Goal: Task Accomplishment & Management: Use online tool/utility

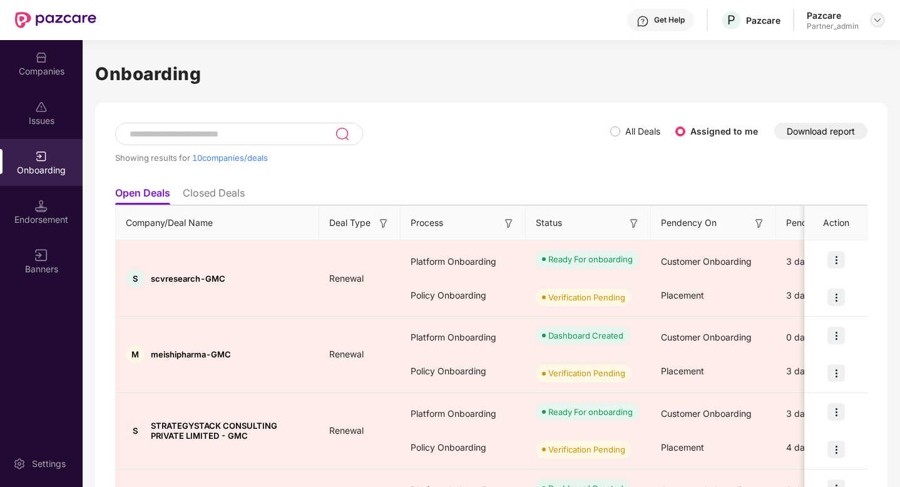
click at [876, 18] on img at bounding box center [878, 20] width 10 height 10
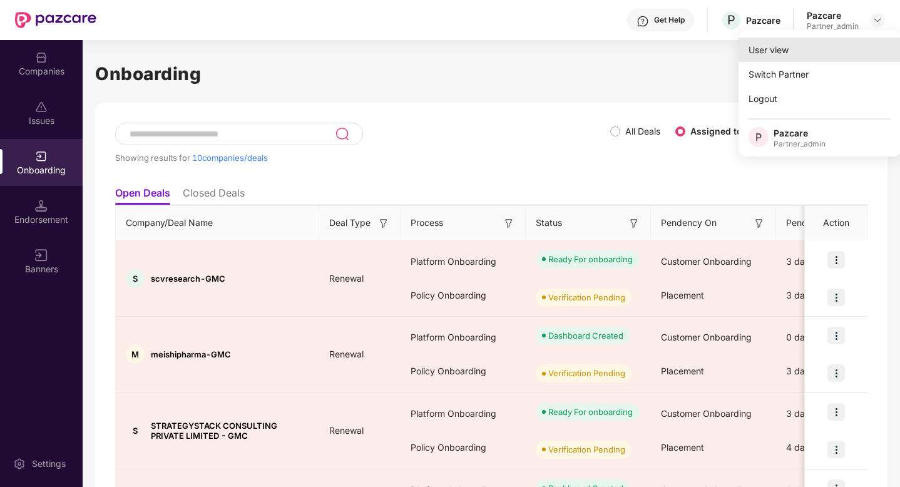
click at [820, 54] on div "User view" at bounding box center [820, 50] width 163 height 24
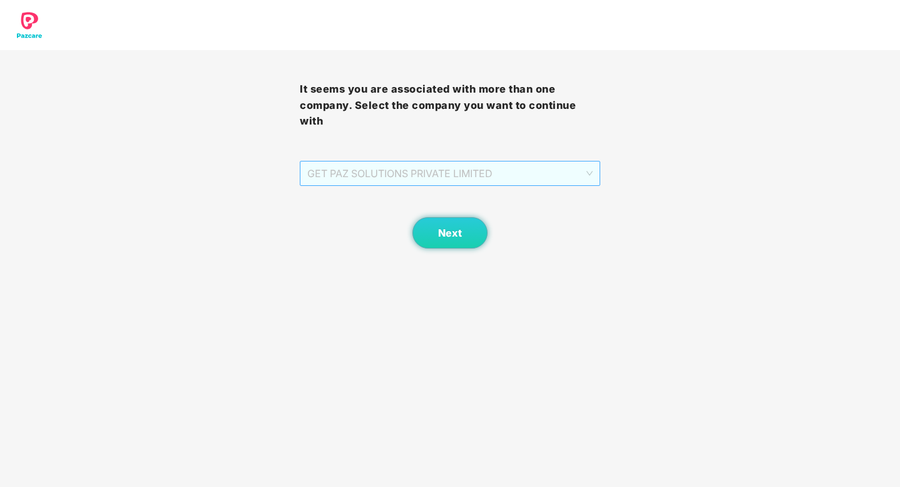
click at [527, 167] on span "GET PAZ SOLUTIONS PRIVATE LIMITED" at bounding box center [449, 174] width 285 height 24
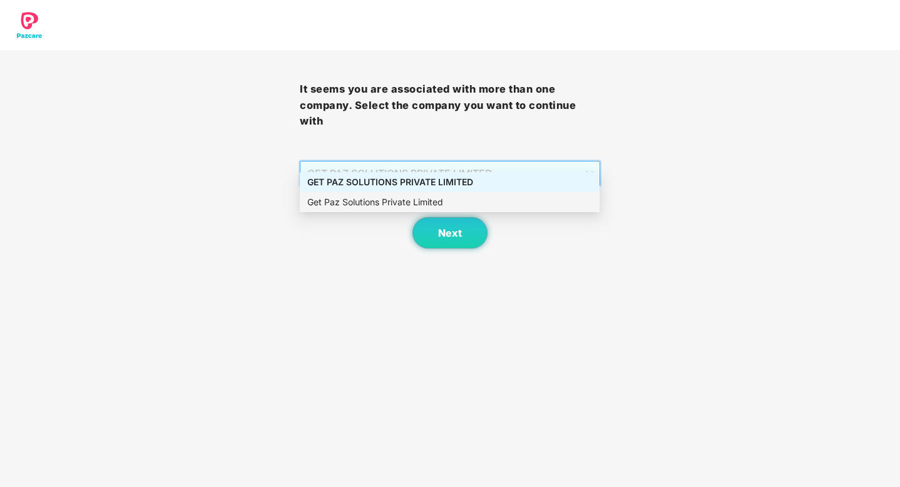
click at [584, 231] on div "Next" at bounding box center [450, 217] width 300 height 63
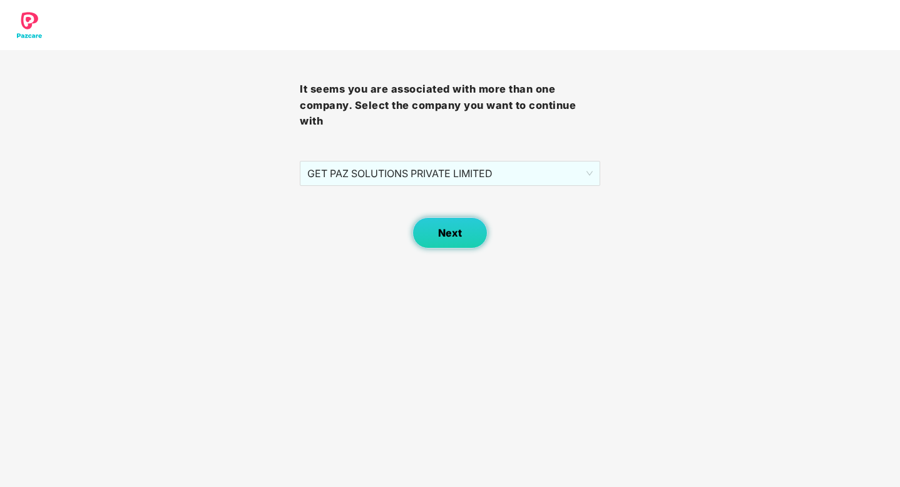
click at [457, 227] on span "Next" at bounding box center [450, 233] width 24 height 12
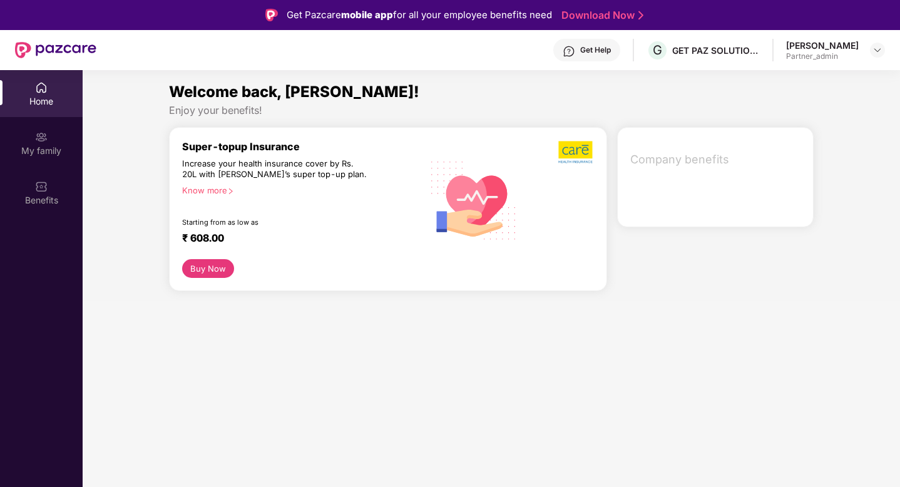
click at [872, 56] on div at bounding box center [877, 50] width 15 height 15
click at [877, 52] on img at bounding box center [878, 50] width 10 height 10
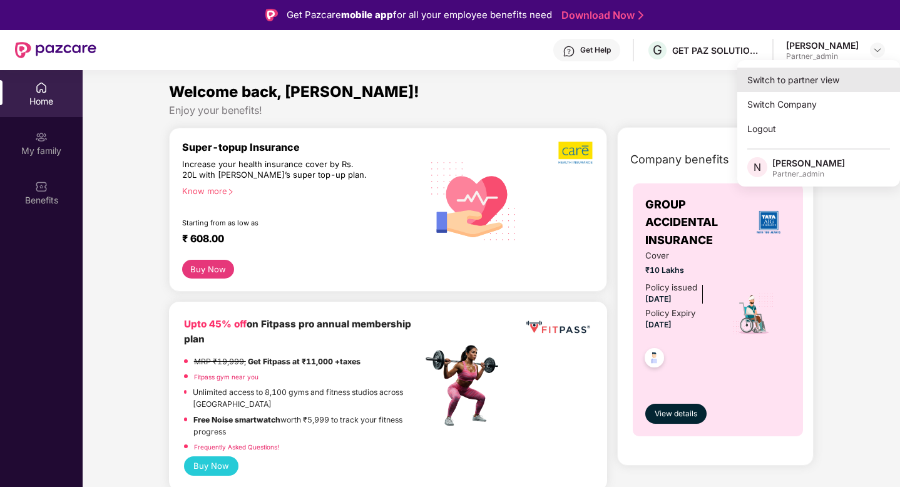
click at [823, 84] on div "Switch to partner view" at bounding box center [819, 80] width 163 height 24
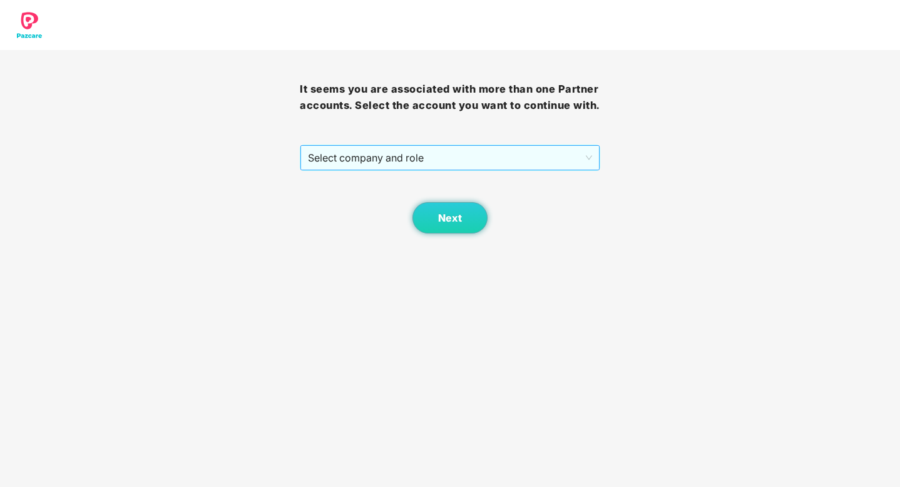
click at [527, 162] on span "Select company and role" at bounding box center [450, 158] width 284 height 24
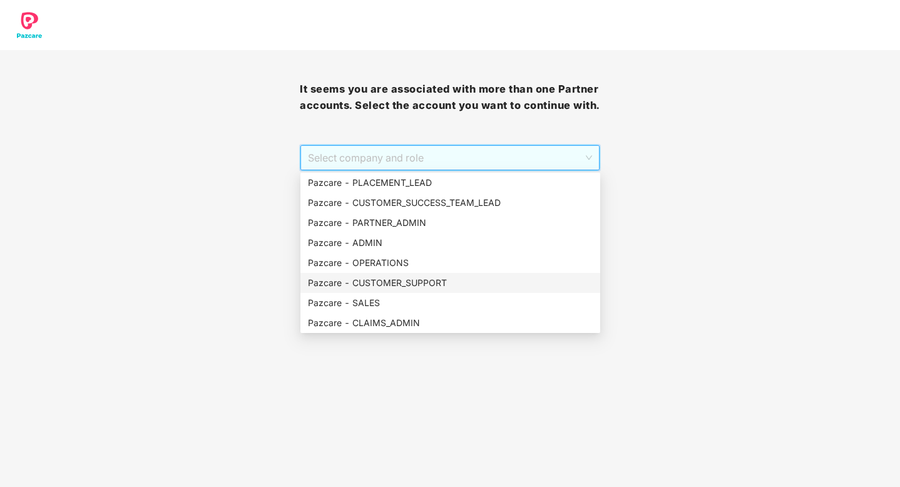
click at [447, 280] on div "Pazcare - CUSTOMER_SUPPORT" at bounding box center [450, 283] width 285 height 14
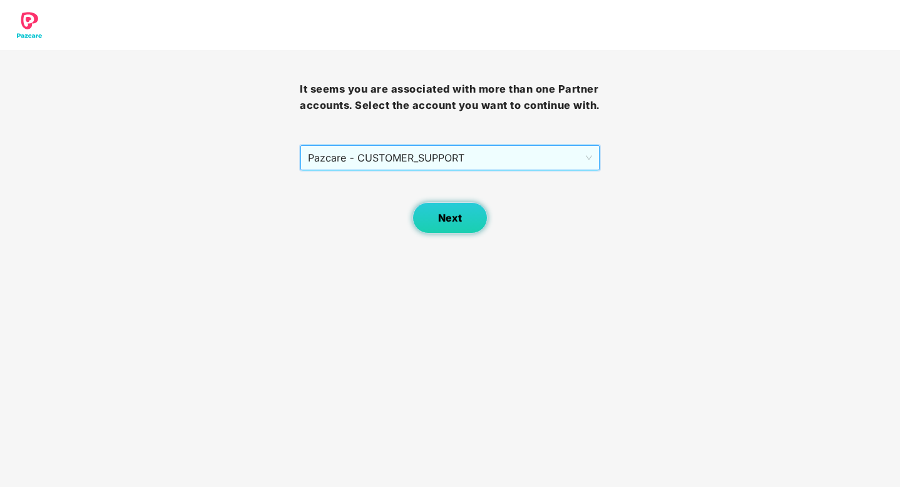
click at [458, 222] on span "Next" at bounding box center [450, 218] width 24 height 12
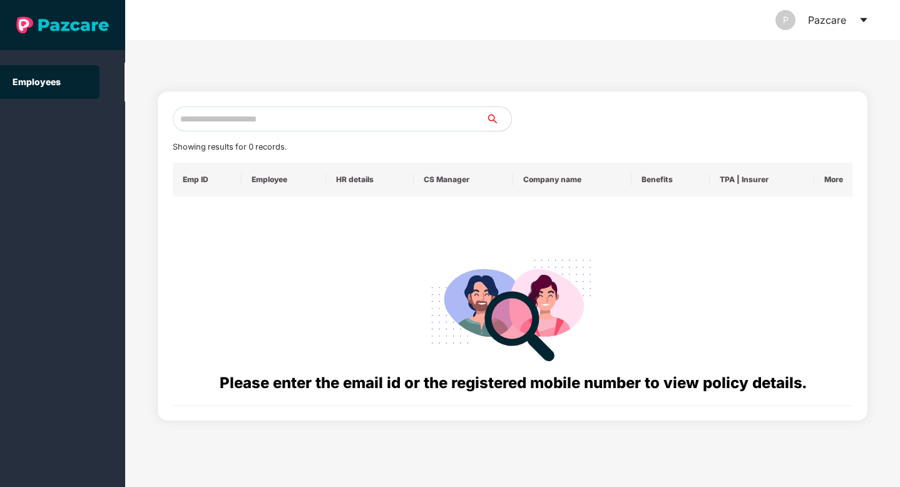
click at [329, 122] on input "text" at bounding box center [330, 118] width 314 height 25
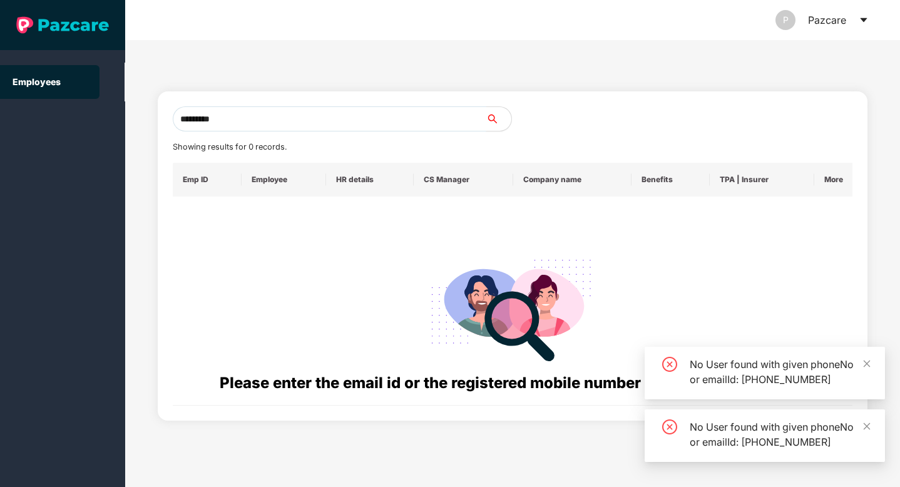
click at [329, 122] on input "*********" at bounding box center [330, 118] width 314 height 25
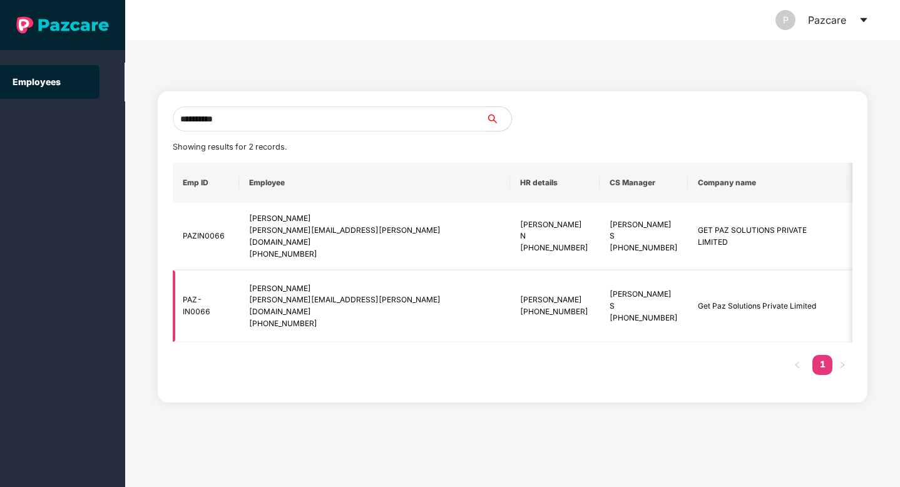
type input "**********"
click at [304, 318] on div "[PHONE_NUMBER]" at bounding box center [374, 324] width 250 height 12
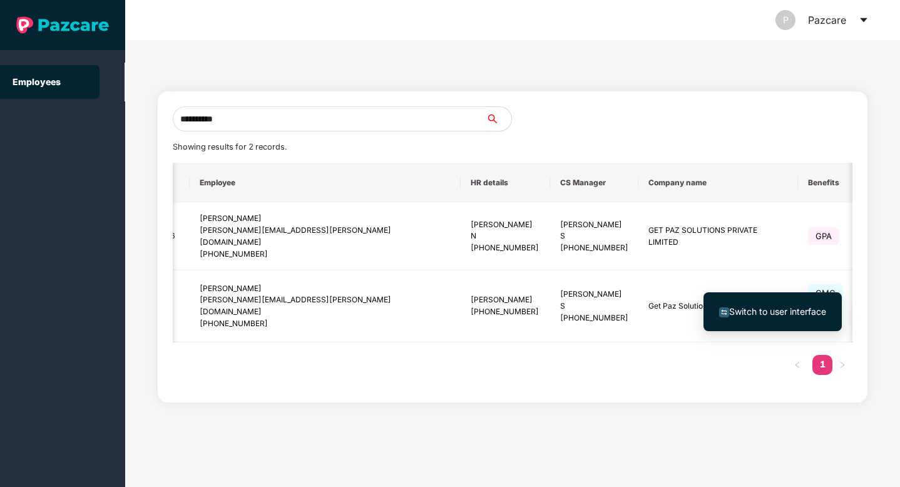
click at [791, 317] on span "Switch to user interface" at bounding box center [777, 311] width 97 height 11
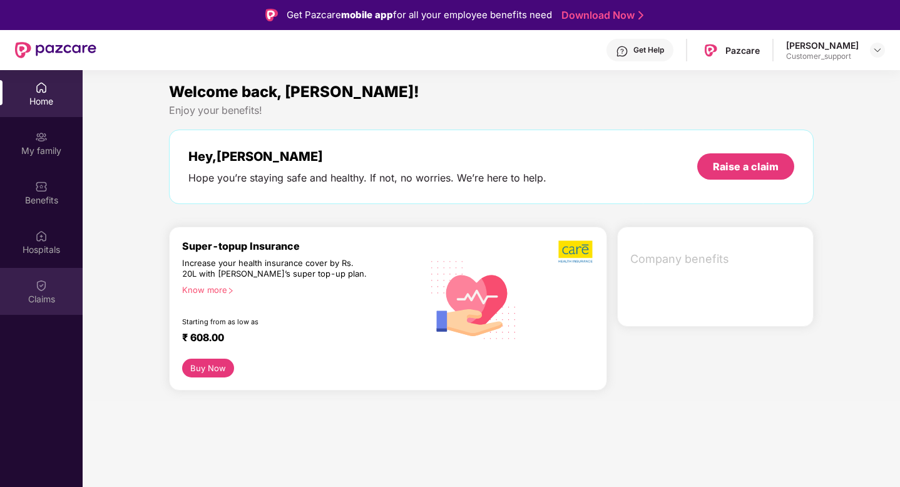
click at [41, 286] on img at bounding box center [41, 285] width 13 height 13
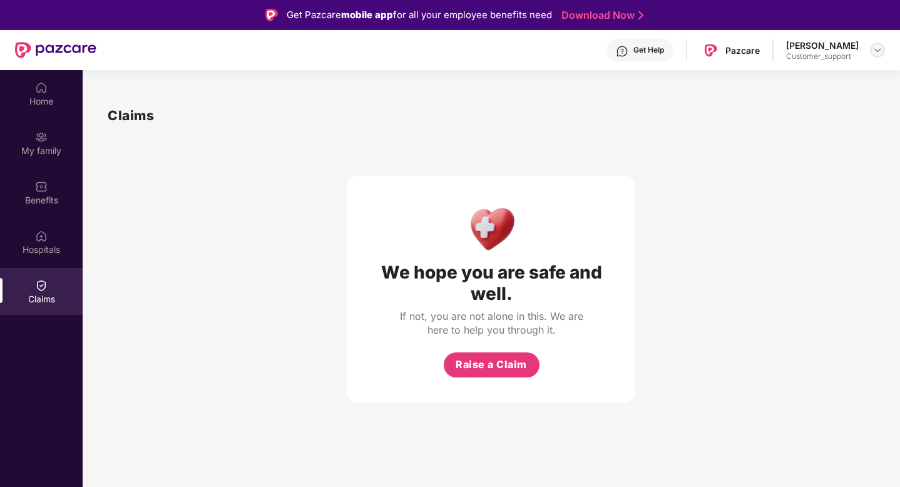
click at [878, 50] on img at bounding box center [878, 50] width 10 height 10
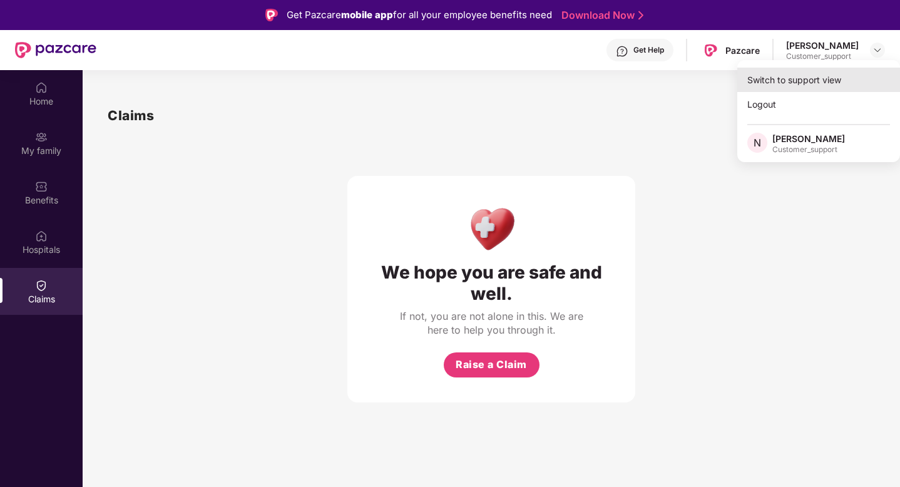
click at [828, 79] on div "Switch to support view" at bounding box center [819, 80] width 163 height 24
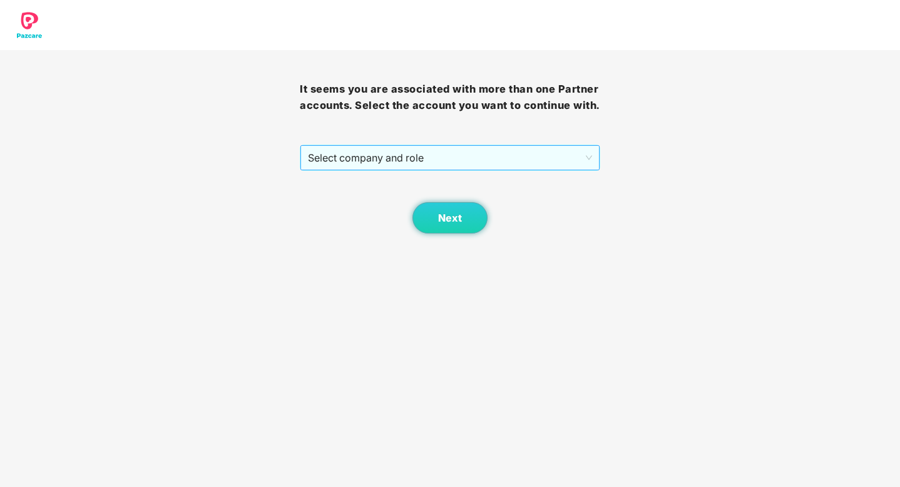
click at [458, 162] on span "Select company and role" at bounding box center [450, 158] width 284 height 24
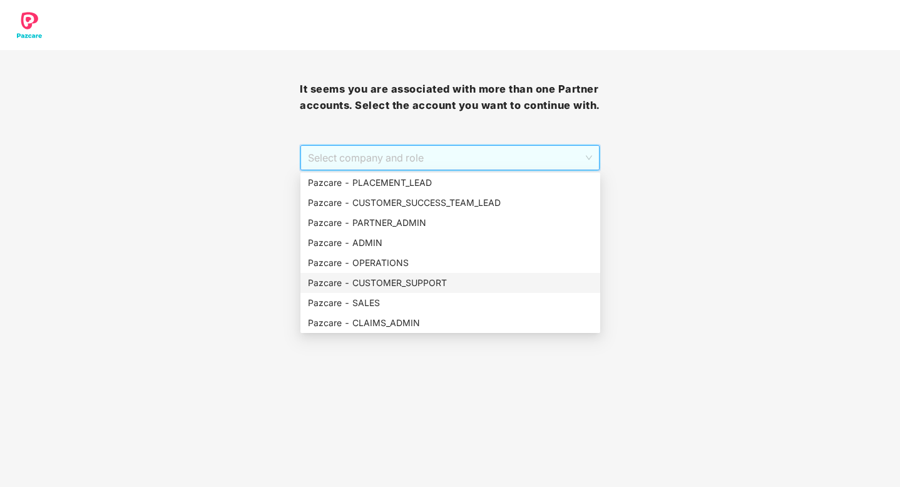
click at [394, 286] on div "Pazcare - CUSTOMER_SUPPORT" at bounding box center [450, 283] width 285 height 14
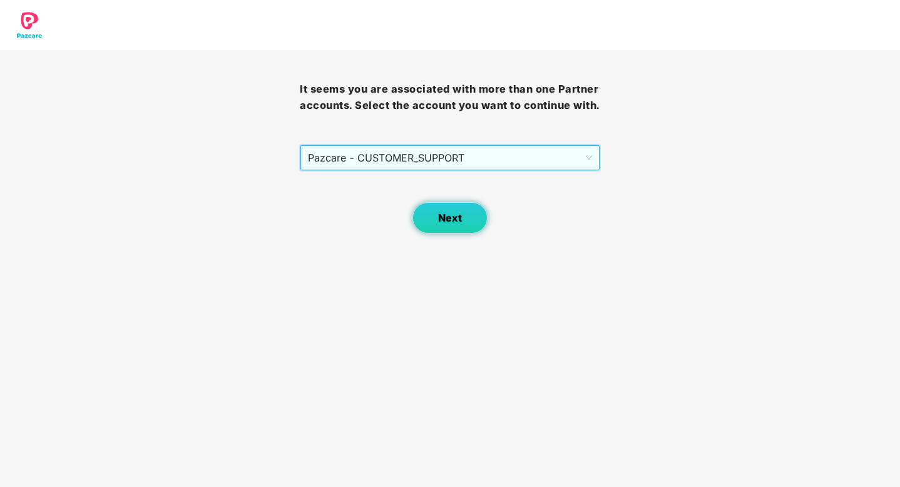
click at [470, 230] on button "Next" at bounding box center [450, 217] width 75 height 31
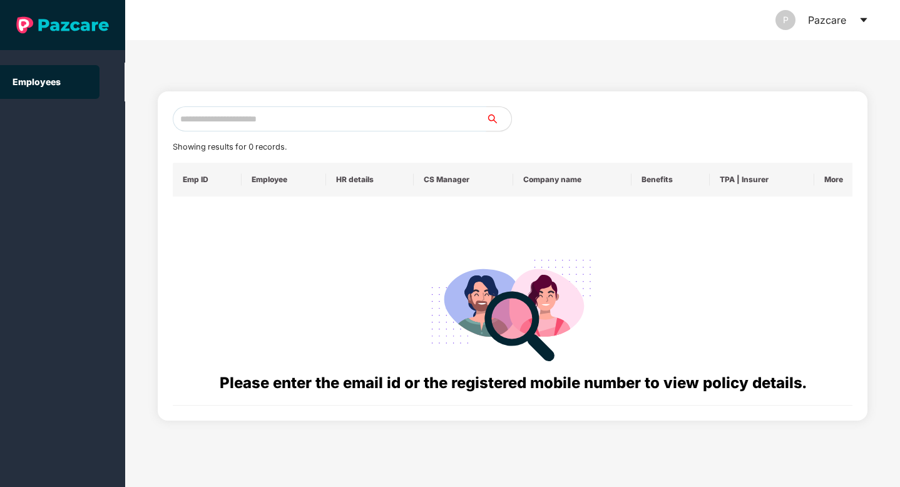
click at [304, 122] on input "text" at bounding box center [330, 118] width 314 height 25
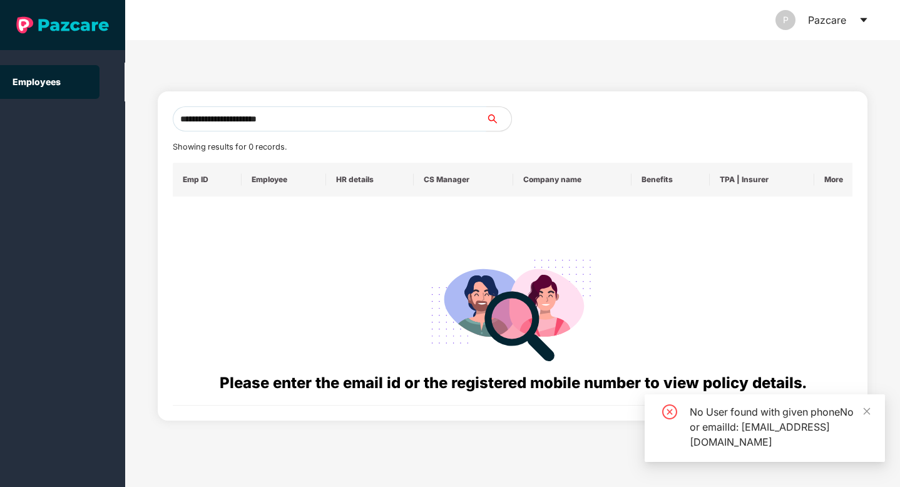
click at [315, 120] on input "**********" at bounding box center [330, 118] width 314 height 25
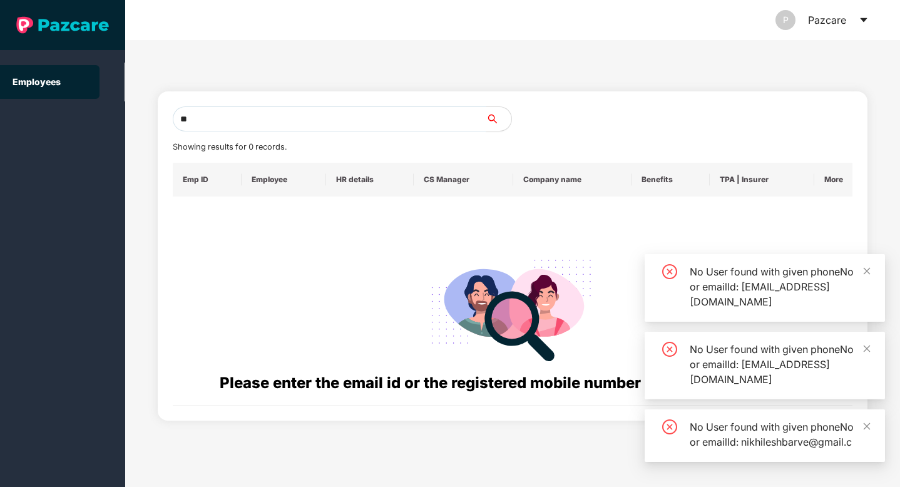
type input "*"
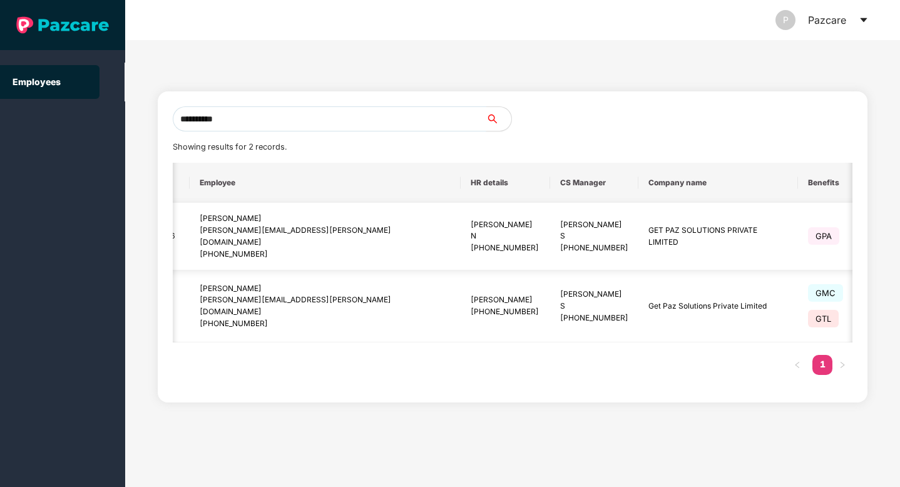
type input "**********"
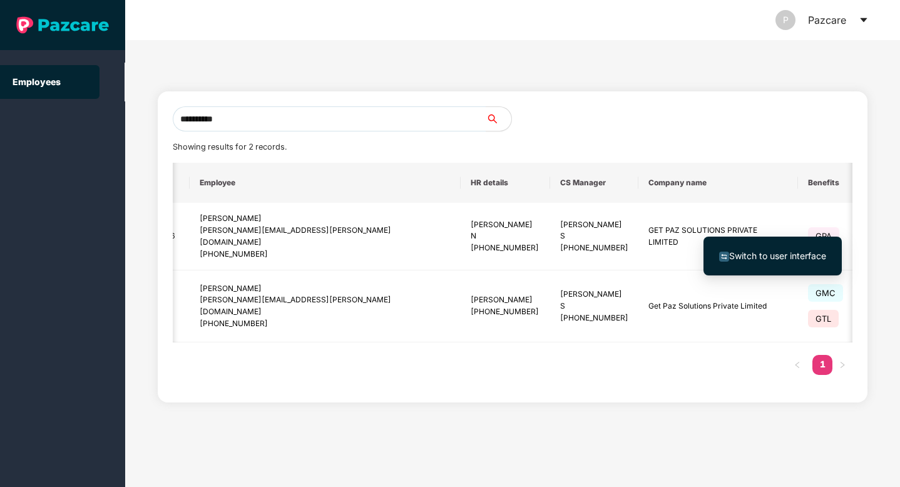
click at [808, 262] on span "Switch to user interface" at bounding box center [772, 256] width 107 height 14
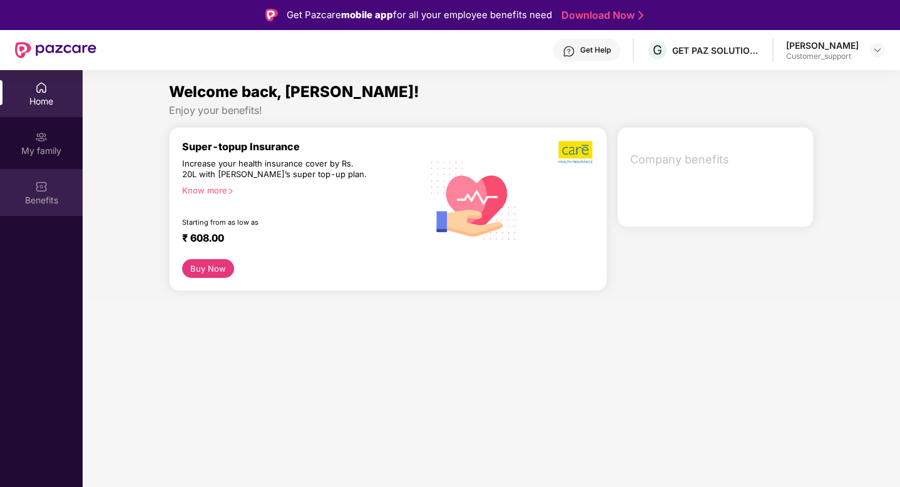
click at [44, 192] on img at bounding box center [41, 186] width 13 height 13
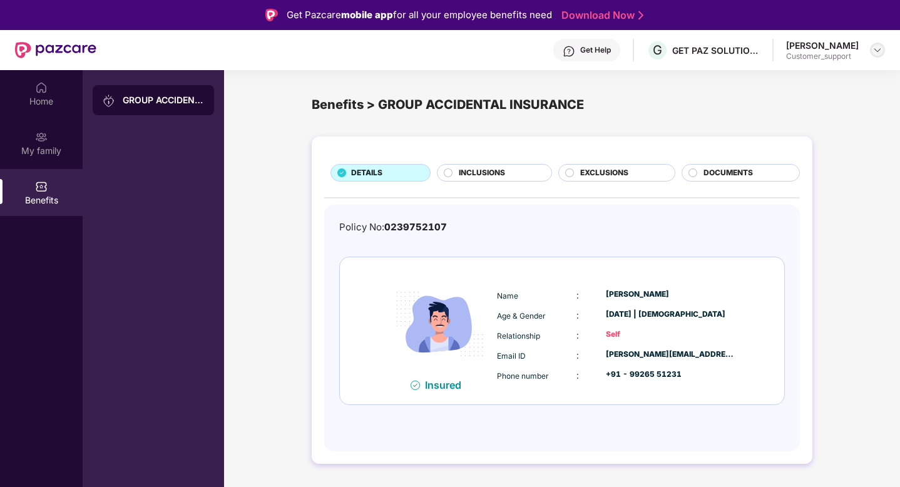
click at [879, 50] on img at bounding box center [878, 50] width 10 height 10
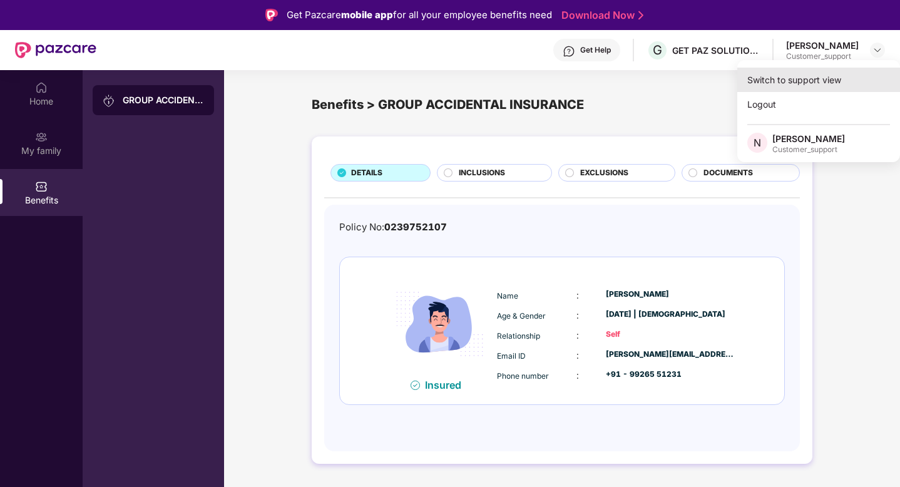
click at [828, 76] on div "Switch to support view" at bounding box center [819, 80] width 163 height 24
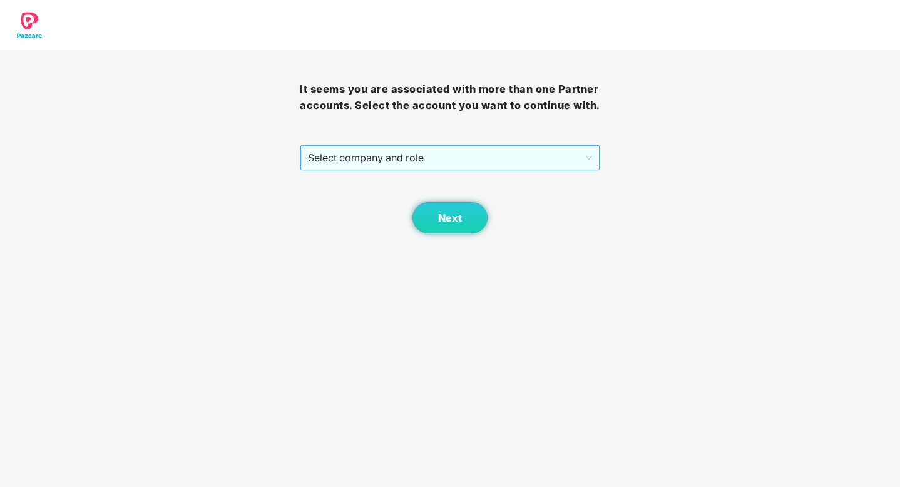
click at [500, 163] on span "Select company and role" at bounding box center [450, 158] width 284 height 24
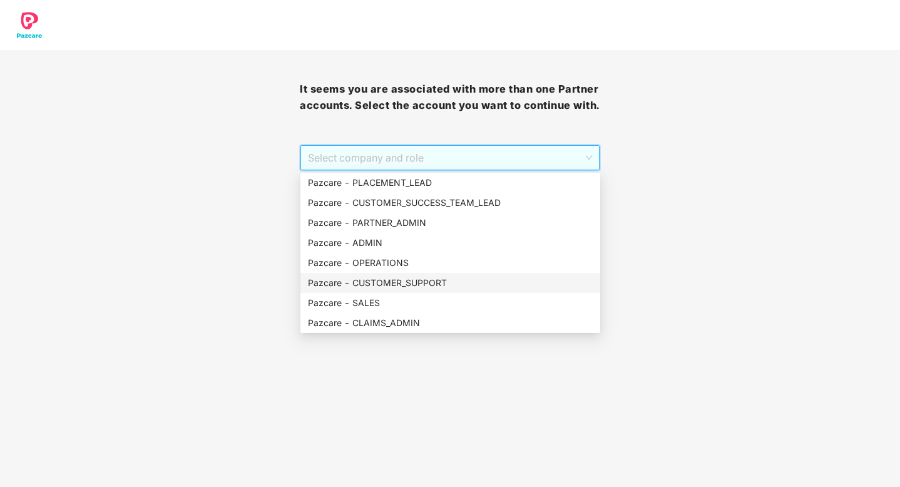
click at [436, 278] on div "Pazcare - CUSTOMER_SUPPORT" at bounding box center [450, 283] width 285 height 14
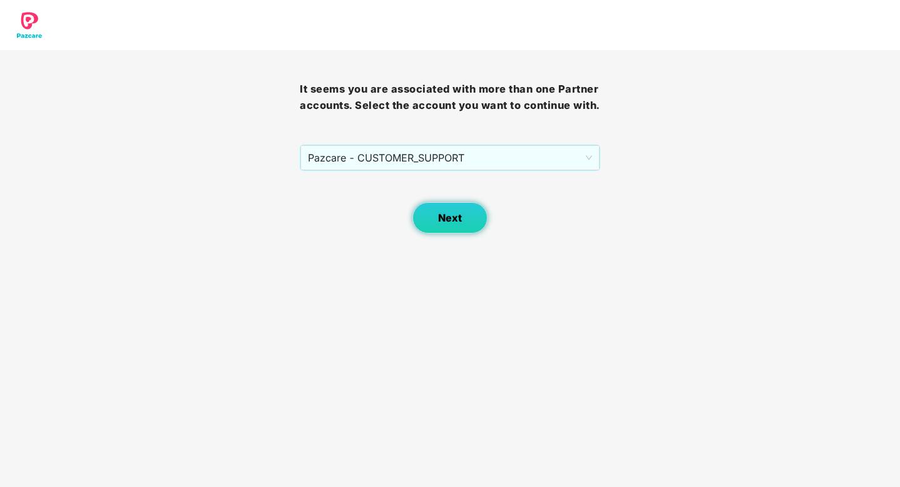
click at [437, 217] on button "Next" at bounding box center [450, 217] width 75 height 31
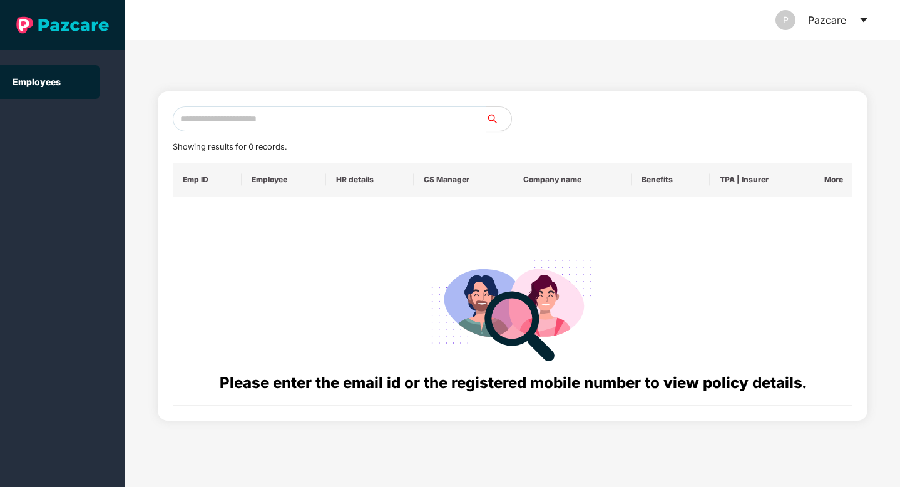
click at [352, 120] on input "text" at bounding box center [330, 118] width 314 height 25
paste input "**********"
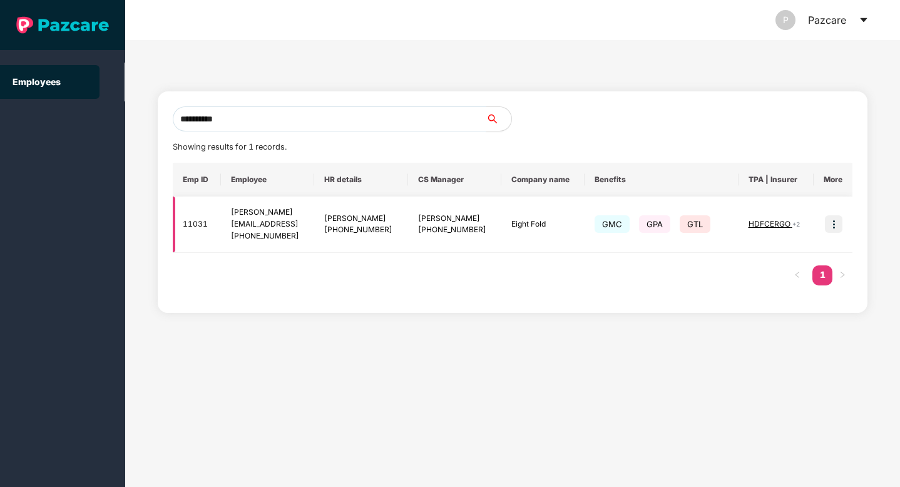
type input "**********"
click at [840, 223] on img at bounding box center [834, 224] width 18 height 18
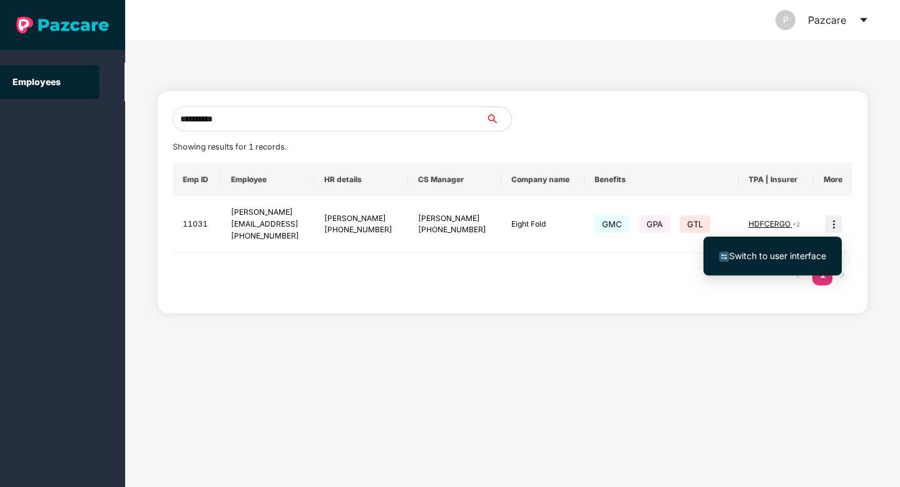
click at [811, 250] on span "Switch to user interface" at bounding box center [777, 255] width 97 height 11
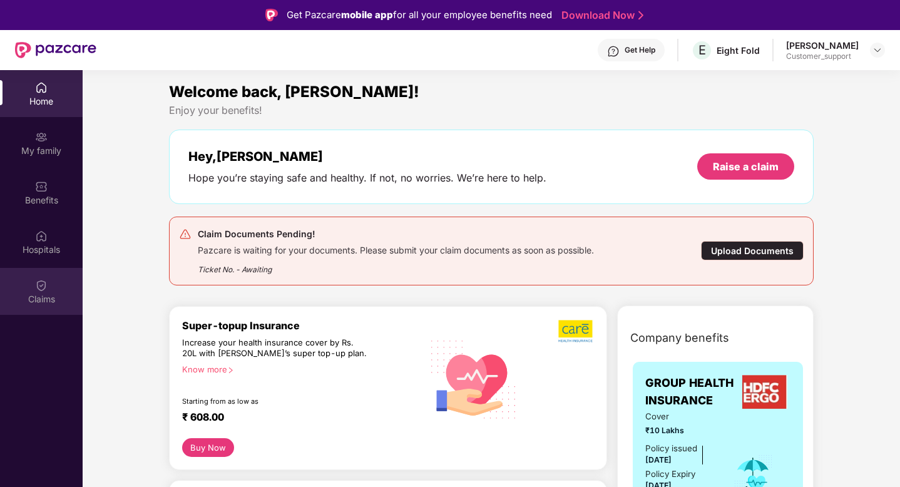
click at [46, 289] on img at bounding box center [41, 285] width 13 height 13
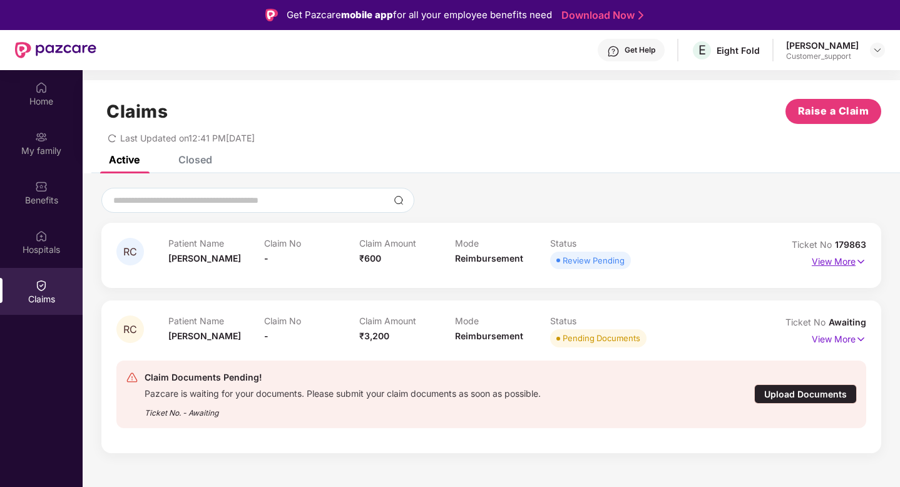
click at [865, 259] on img at bounding box center [861, 262] width 11 height 14
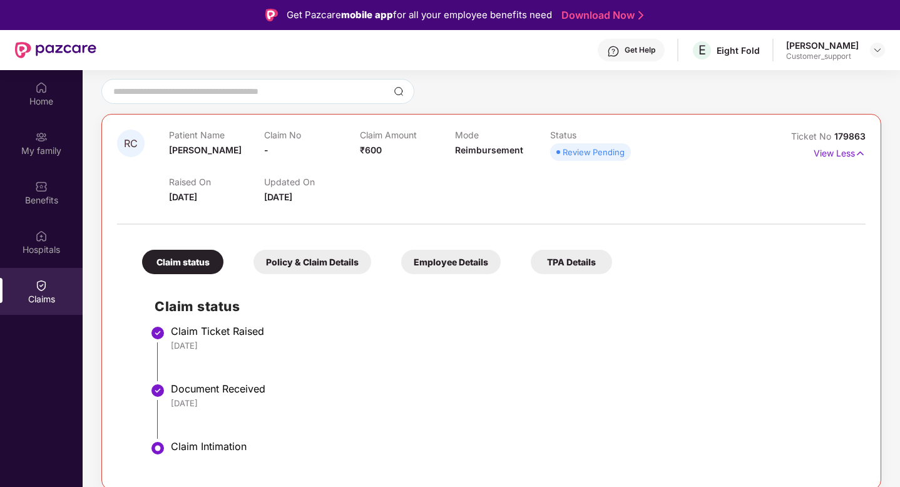
scroll to position [0, 0]
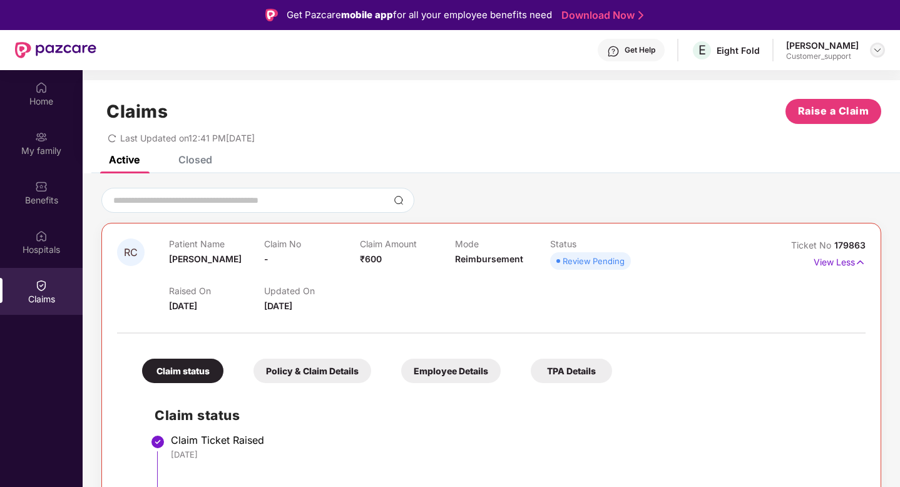
click at [875, 47] on img at bounding box center [878, 50] width 10 height 10
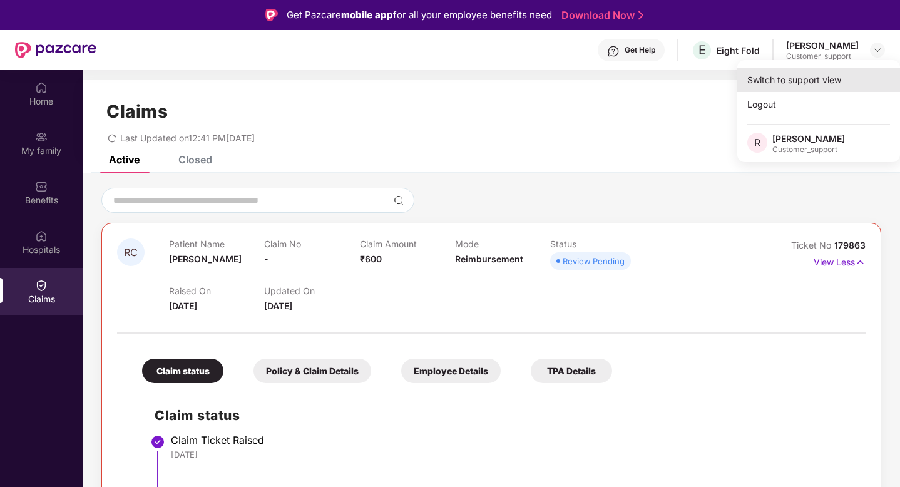
click at [800, 75] on div "Switch to support view" at bounding box center [819, 80] width 163 height 24
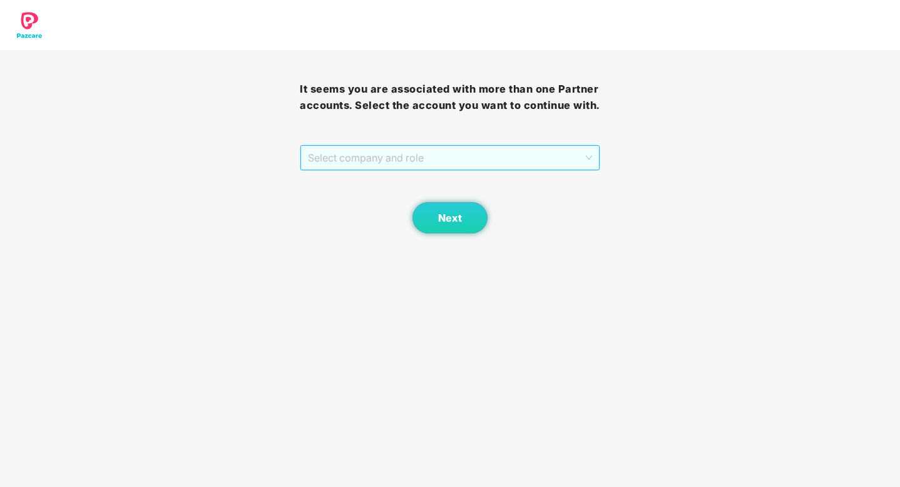
click at [512, 156] on span "Select company and role" at bounding box center [450, 158] width 284 height 24
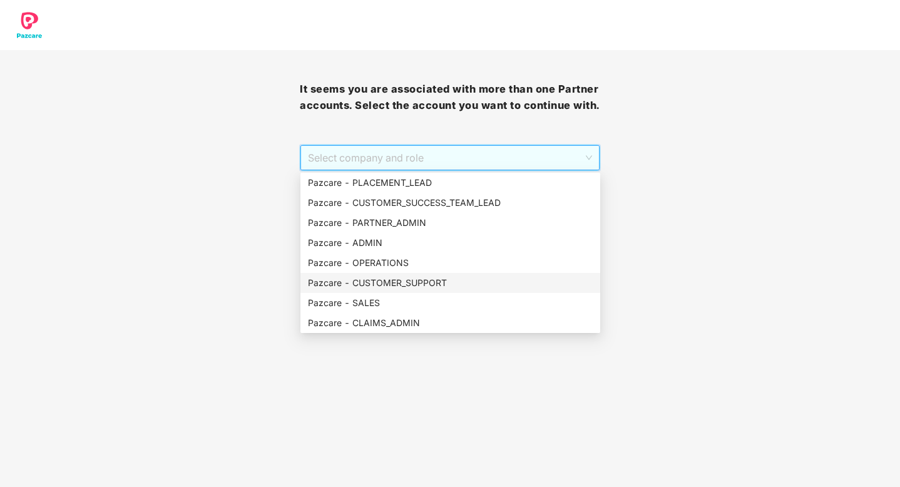
click at [394, 277] on div "Pazcare - CUSTOMER_SUPPORT" at bounding box center [450, 283] width 285 height 14
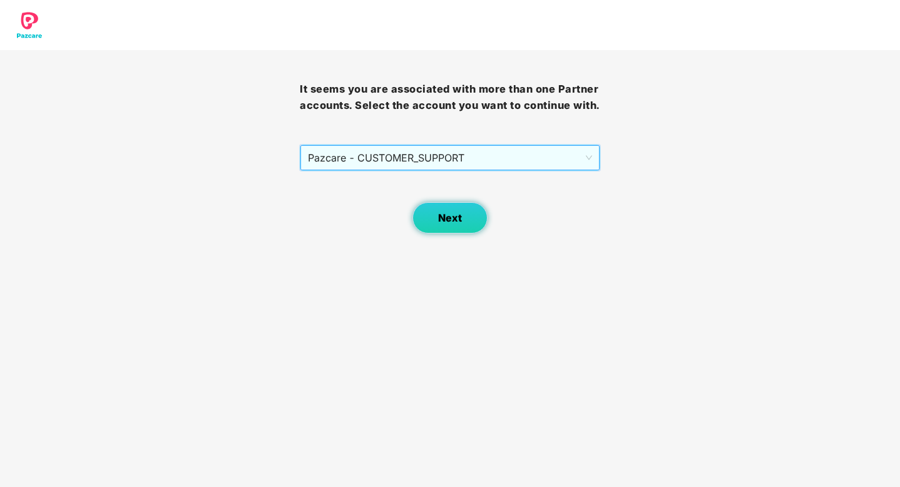
click at [465, 212] on button "Next" at bounding box center [450, 217] width 75 height 31
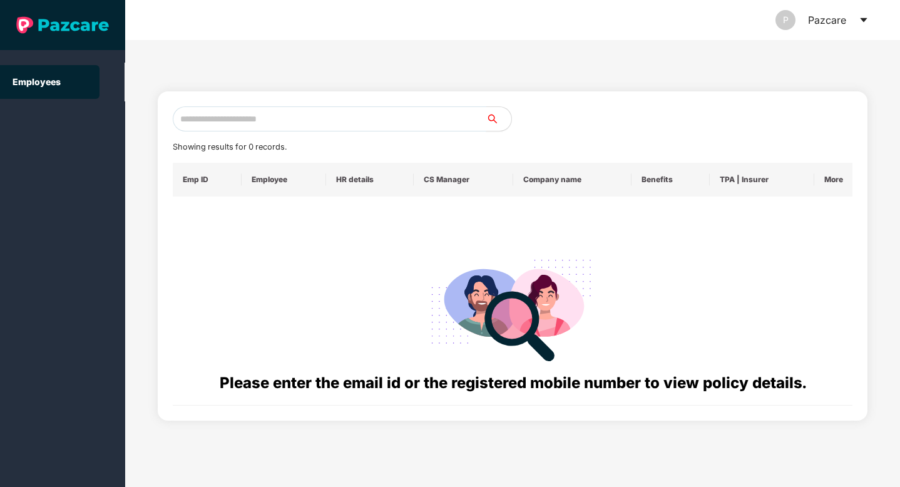
click at [259, 119] on input "text" at bounding box center [330, 118] width 314 height 25
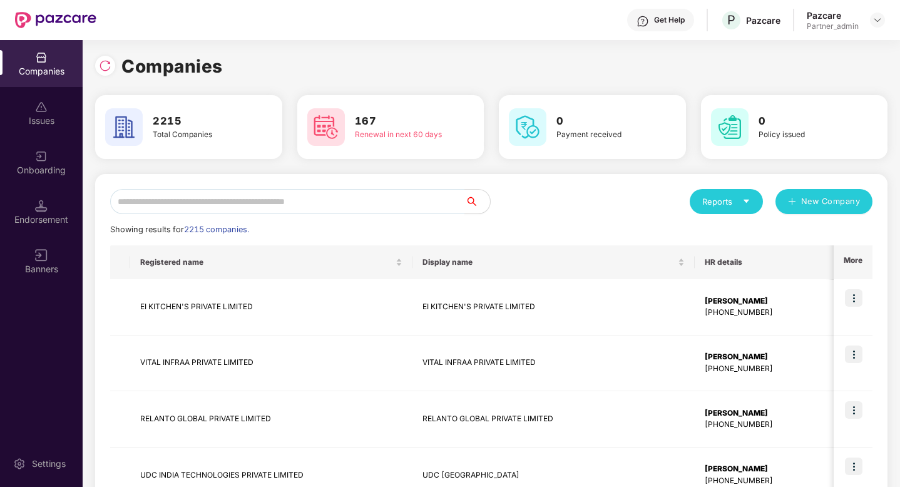
click at [868, 13] on div "Pazcare Partner_admin" at bounding box center [846, 20] width 78 height 22
click at [876, 16] on img at bounding box center [878, 20] width 10 height 10
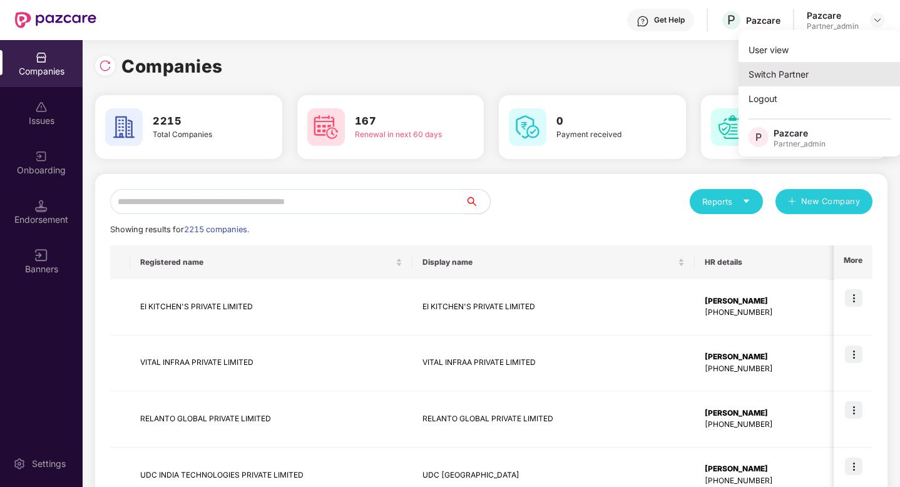
click at [820, 69] on div "Switch Partner" at bounding box center [820, 74] width 163 height 24
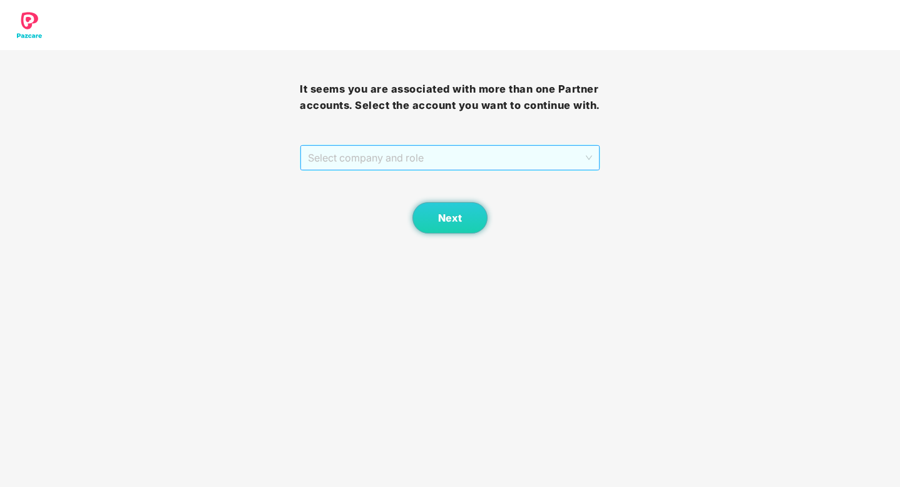
click at [413, 150] on span "Select company and role" at bounding box center [450, 158] width 284 height 24
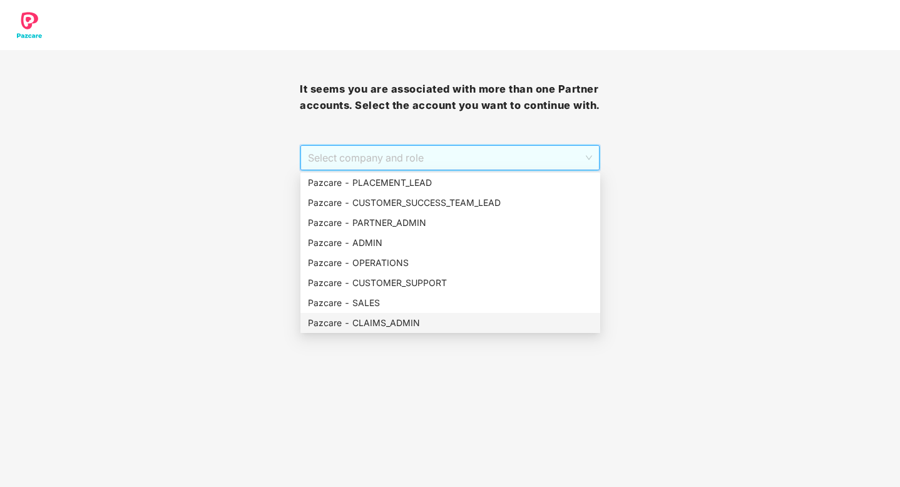
click at [396, 316] on div "Pazcare - CLAIMS_ADMIN" at bounding box center [450, 323] width 285 height 14
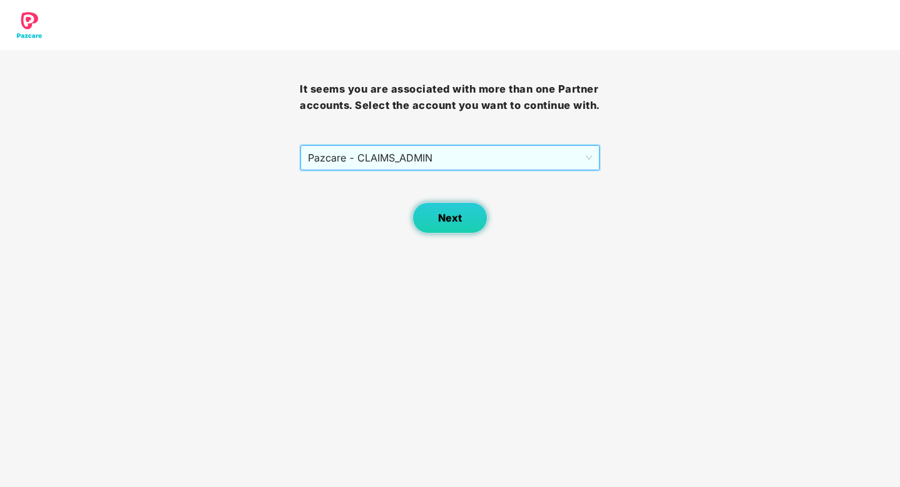
click at [444, 225] on button "Next" at bounding box center [450, 217] width 75 height 31
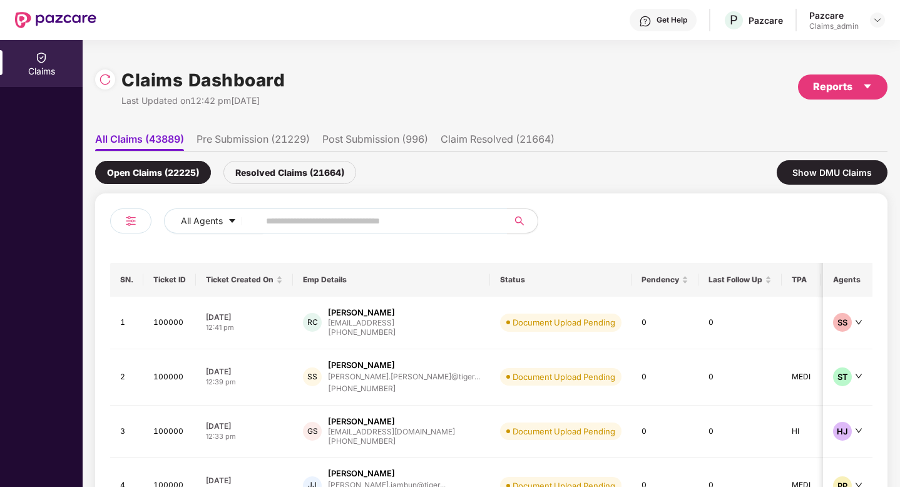
click at [270, 138] on li "Pre Submission (21229)" at bounding box center [253, 142] width 113 height 18
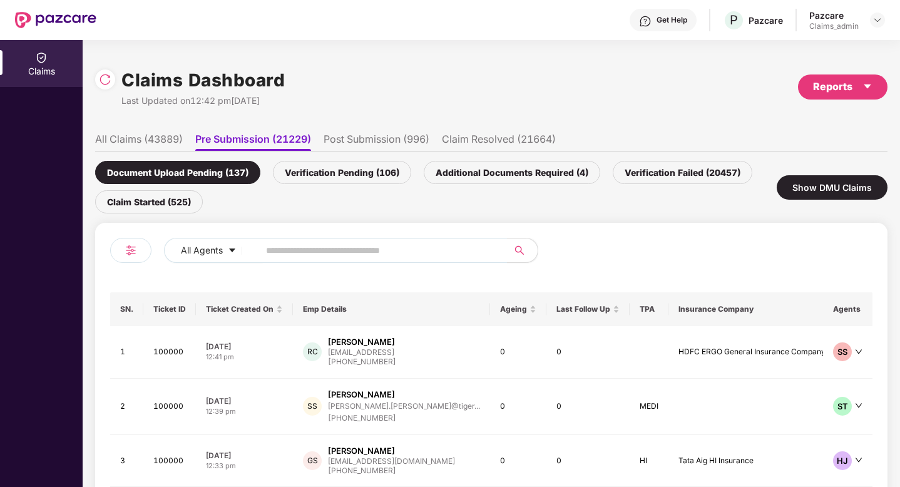
click at [316, 170] on div "Verification Pending (106)" at bounding box center [342, 172] width 138 height 23
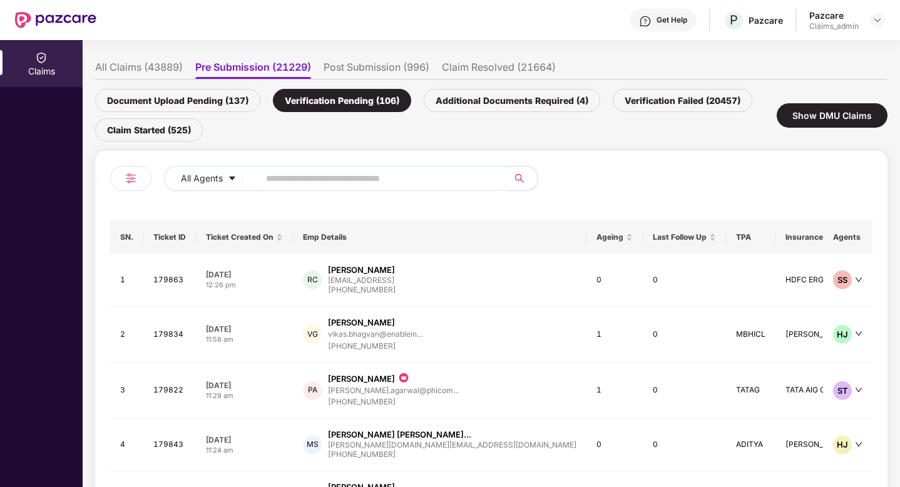
scroll to position [73, 0]
click at [377, 276] on div "[EMAIL_ADDRESS]" at bounding box center [362, 279] width 68 height 8
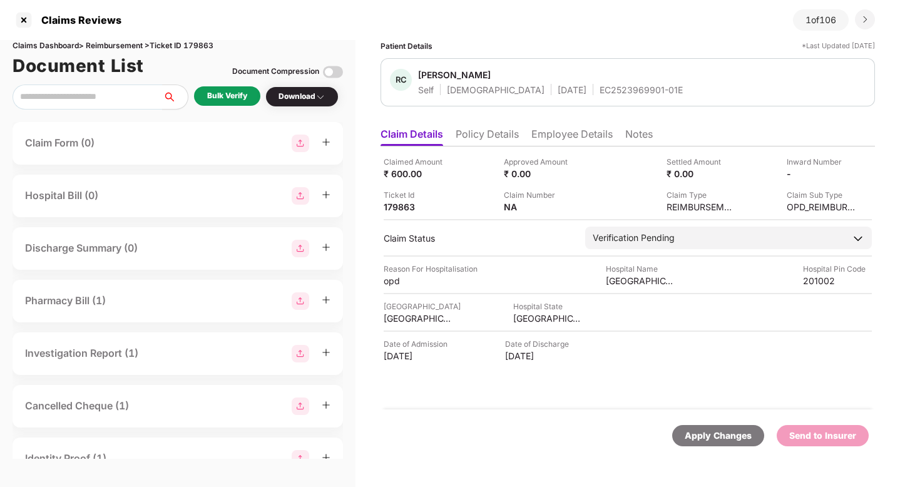
click at [580, 140] on li "Employee Details" at bounding box center [572, 137] width 81 height 18
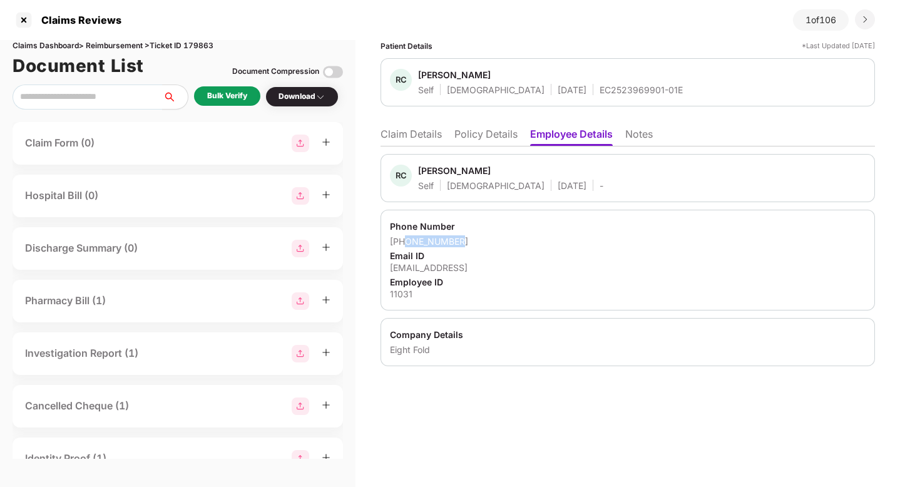
drag, startPoint x: 406, startPoint y: 243, endPoint x: 522, endPoint y: 245, distance: 115.8
click at [522, 245] on div "[PHONE_NUMBER]" at bounding box center [628, 241] width 476 height 12
copy div "8860250089"
click at [26, 19] on div at bounding box center [24, 20] width 20 height 20
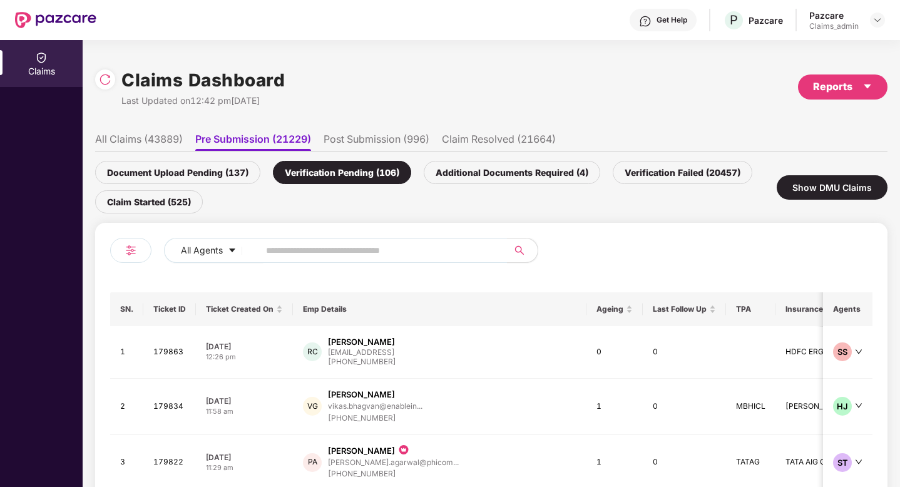
click at [220, 175] on div "Document Upload Pending (137)" at bounding box center [177, 172] width 165 height 23
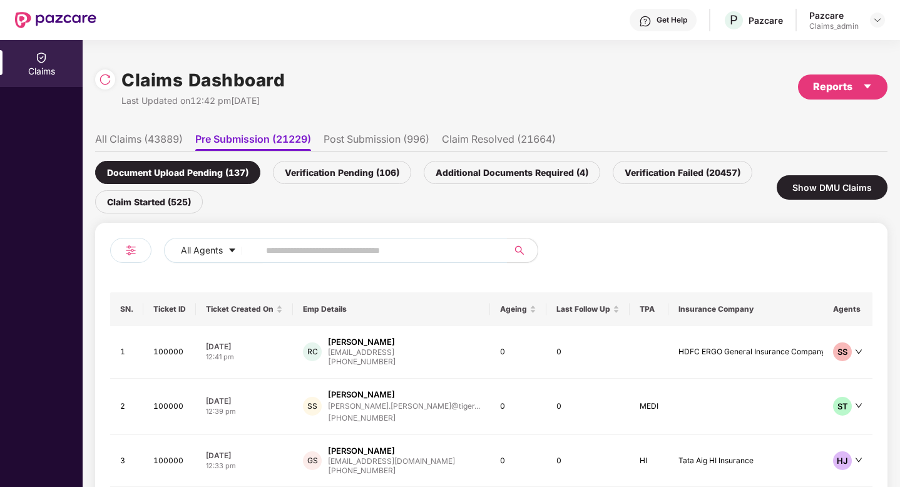
click at [672, 168] on div "Verification Failed (20457)" at bounding box center [683, 172] width 140 height 23
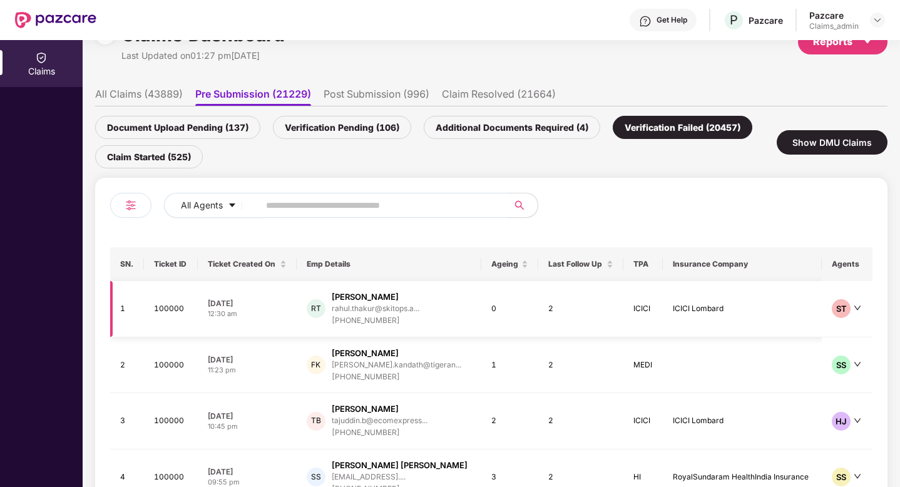
scroll to position [62, 0]
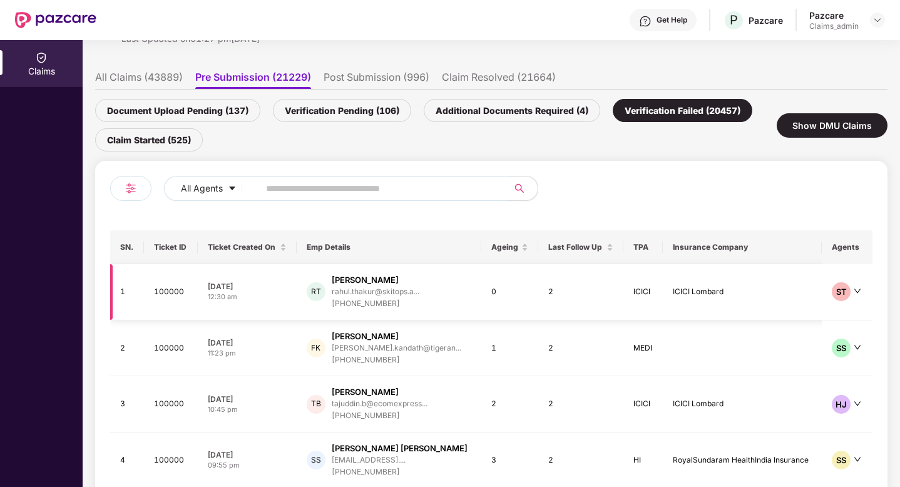
click at [251, 281] on div "27 Sep 2025" at bounding box center [247, 286] width 79 height 11
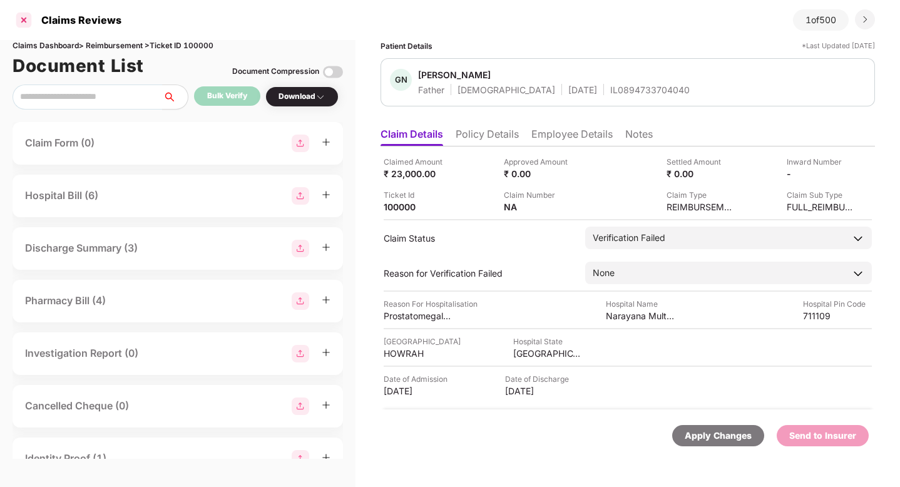
click at [24, 18] on div at bounding box center [24, 20] width 20 height 20
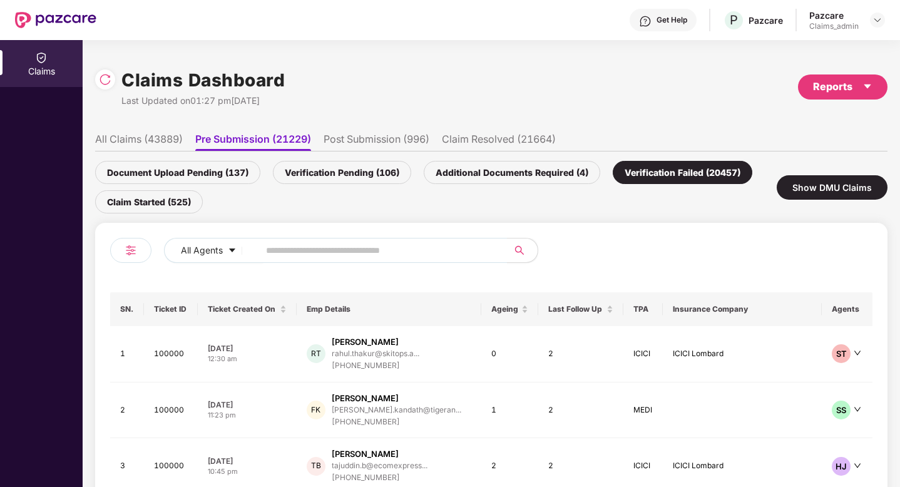
scroll to position [188, 0]
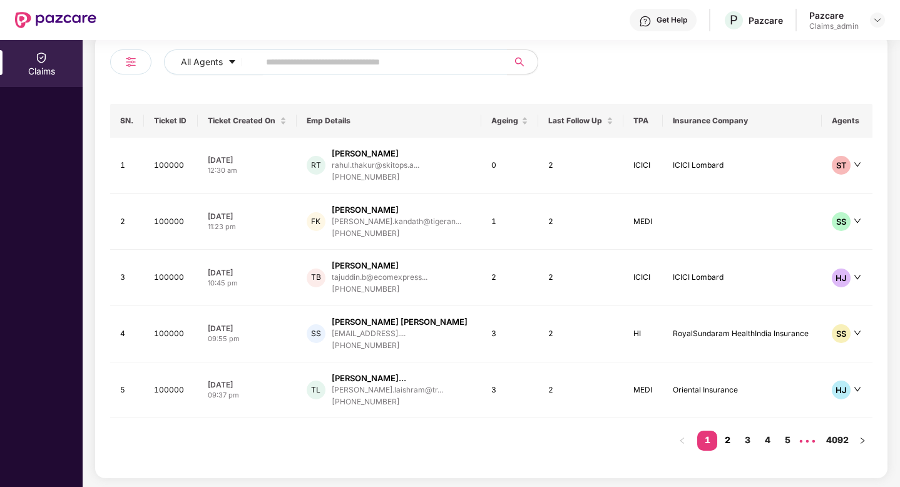
click at [725, 440] on link "2" at bounding box center [728, 440] width 20 height 19
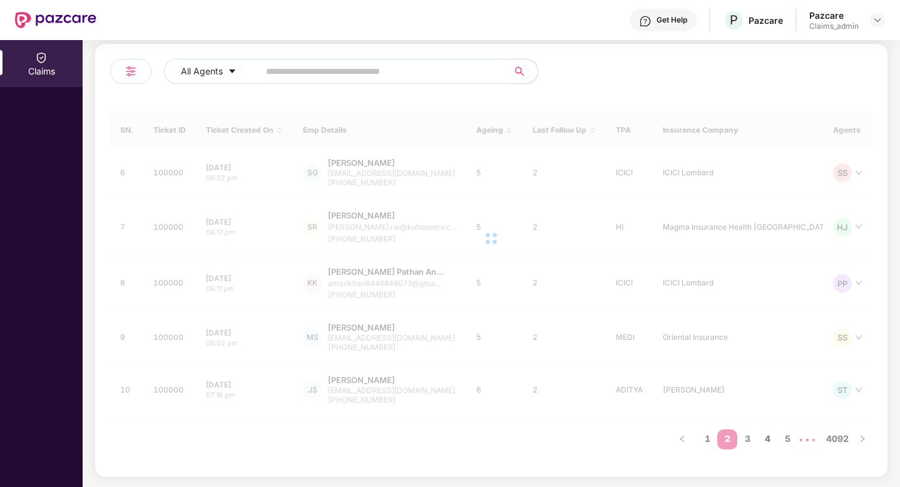
scroll to position [178, 0]
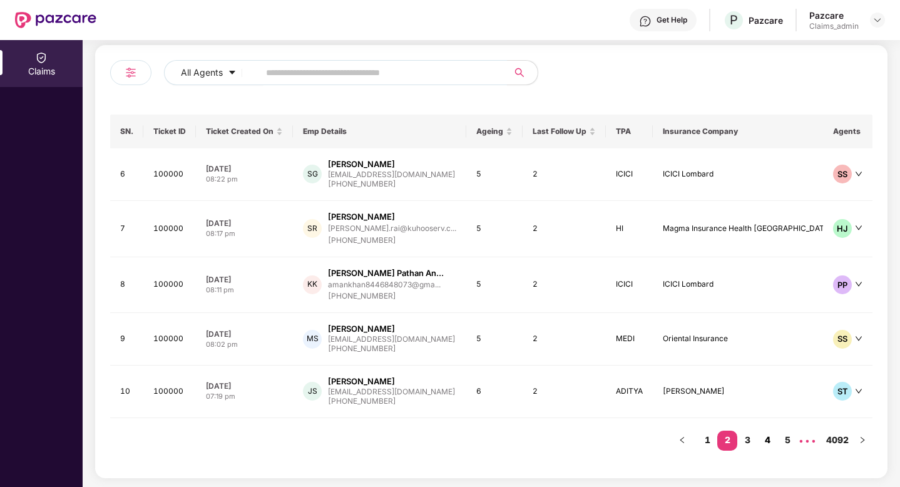
click at [770, 437] on link "4" at bounding box center [768, 440] width 20 height 19
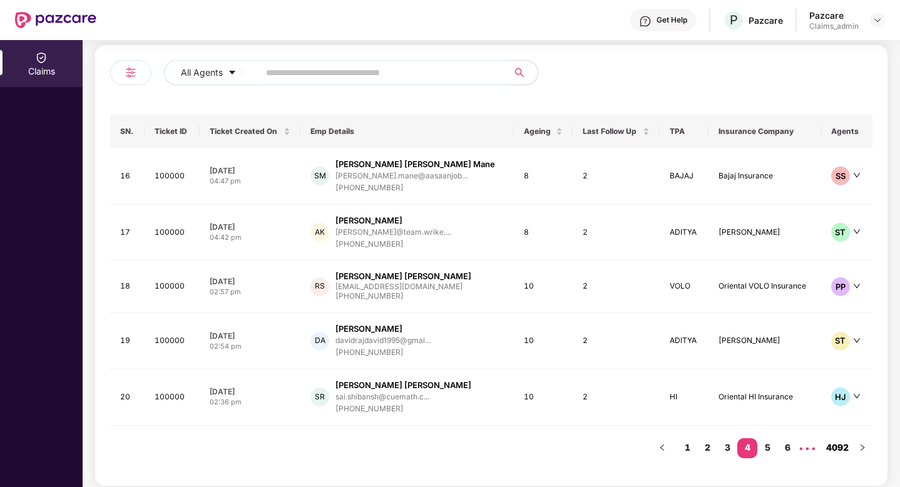
click at [843, 450] on link "4092" at bounding box center [838, 447] width 30 height 19
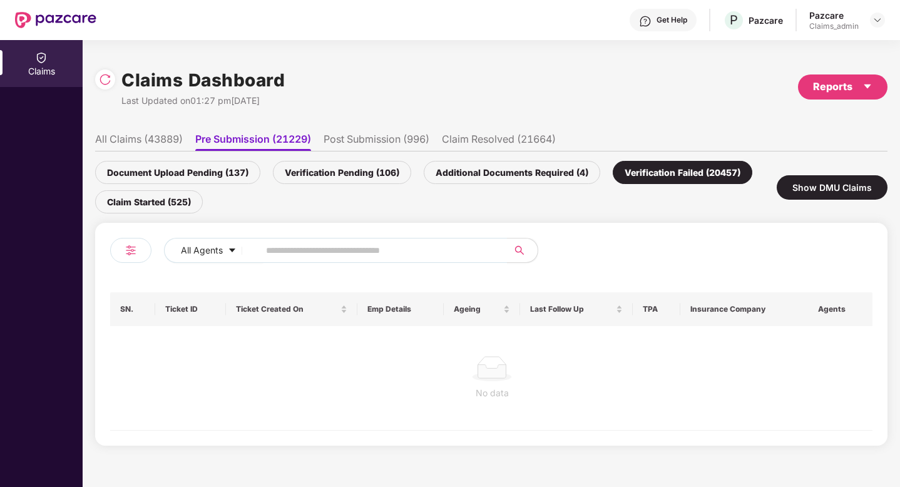
scroll to position [0, 0]
click at [321, 178] on div "Verification Pending (106)" at bounding box center [342, 172] width 138 height 23
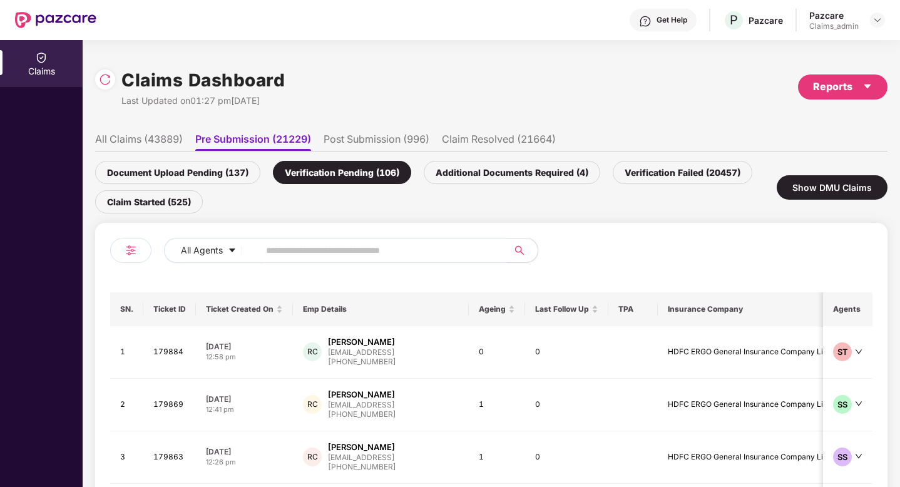
click at [220, 168] on div "Document Upload Pending (137)" at bounding box center [177, 172] width 165 height 23
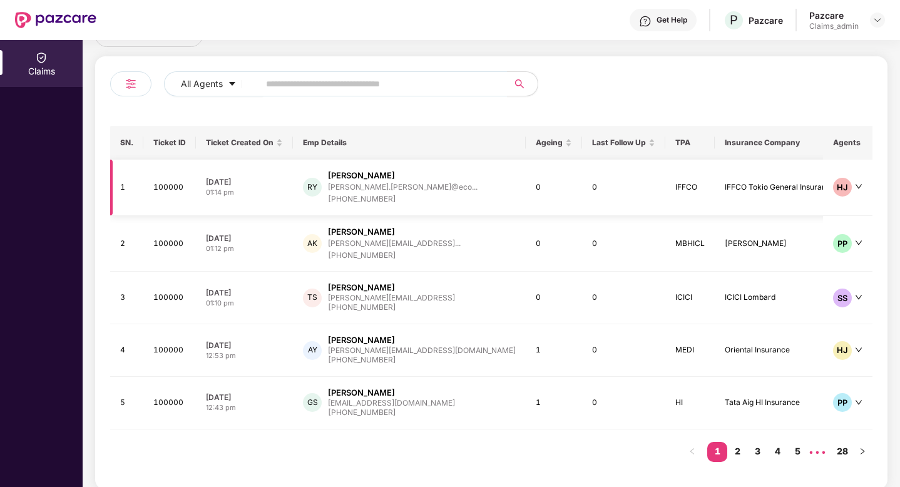
scroll to position [178, 0]
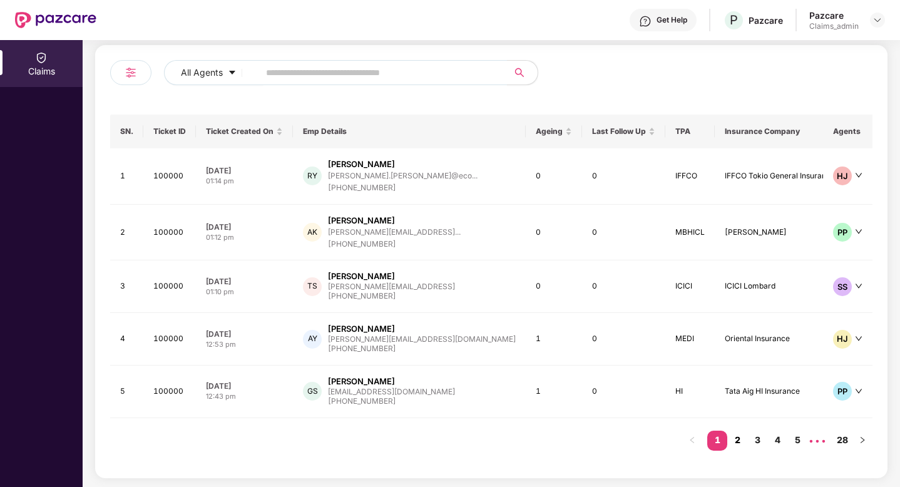
click at [739, 442] on link "2" at bounding box center [738, 440] width 20 height 19
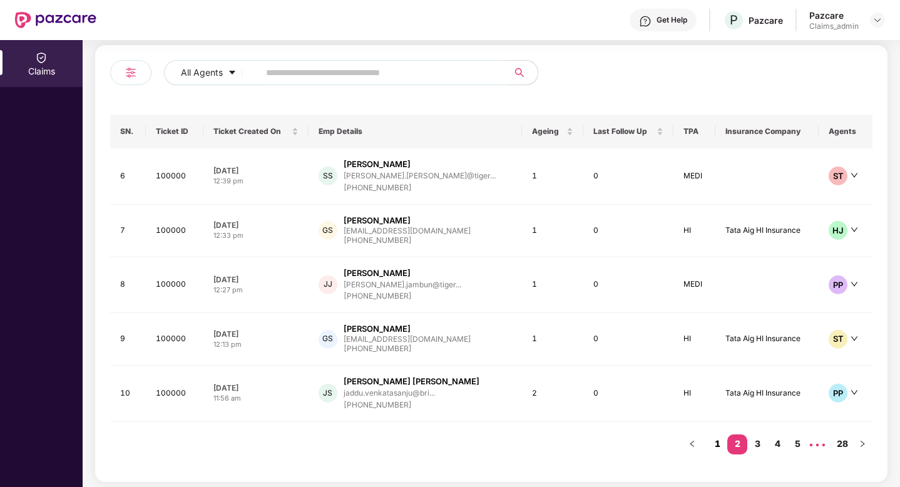
click at [711, 443] on link "1" at bounding box center [718, 444] width 20 height 19
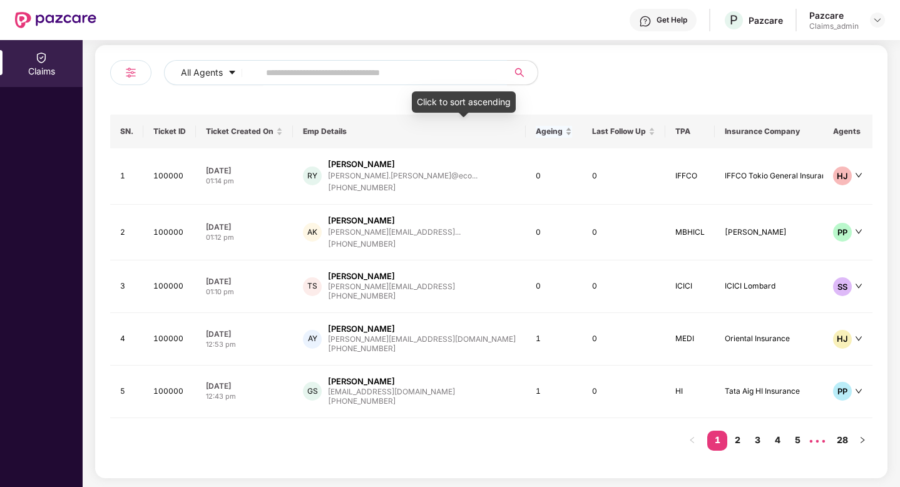
click at [536, 128] on span "Ageing" at bounding box center [549, 131] width 27 height 10
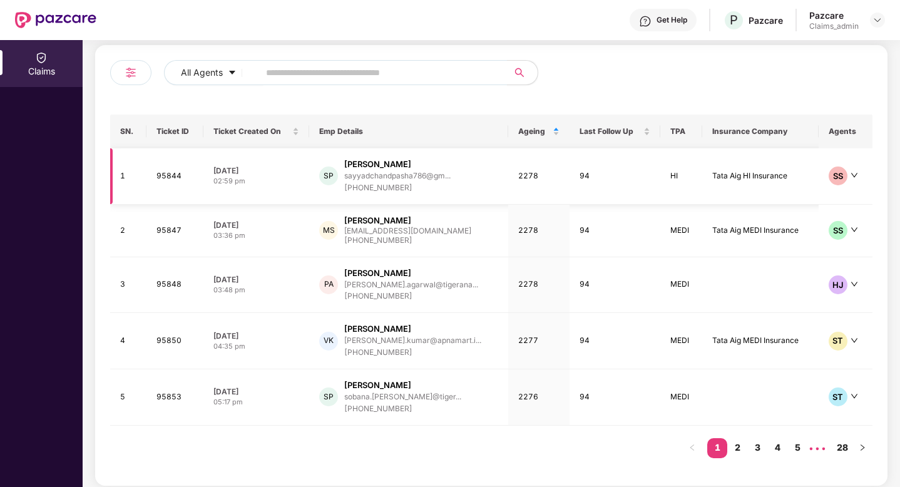
click at [170, 188] on td "95844" at bounding box center [176, 176] width 58 height 56
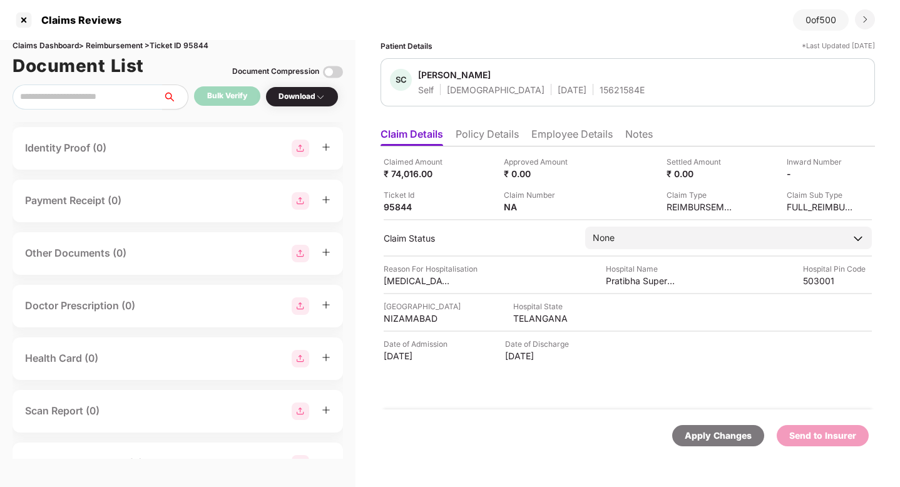
scroll to position [347, 0]
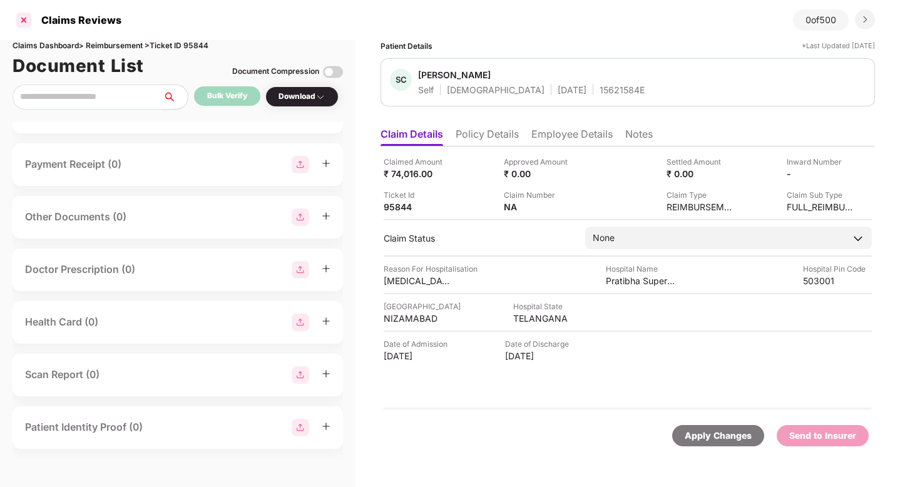
click at [29, 16] on div at bounding box center [24, 20] width 20 height 20
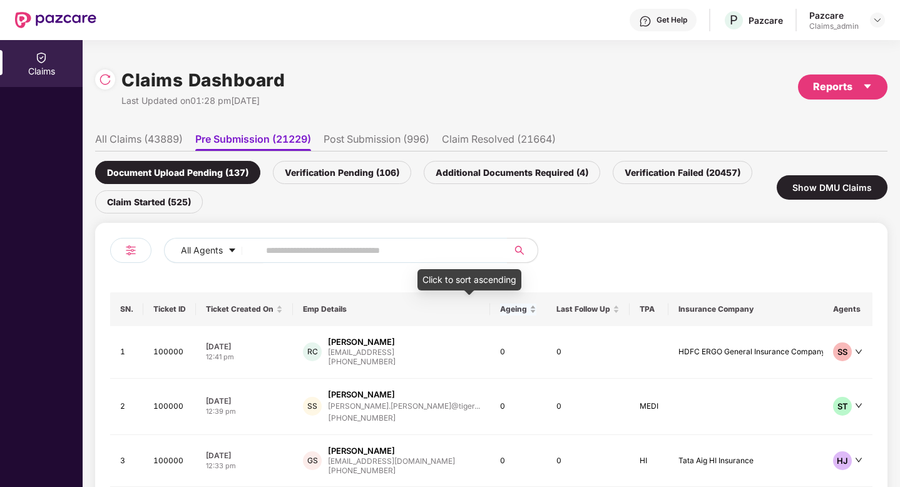
click at [500, 309] on span "Ageing" at bounding box center [513, 309] width 27 height 10
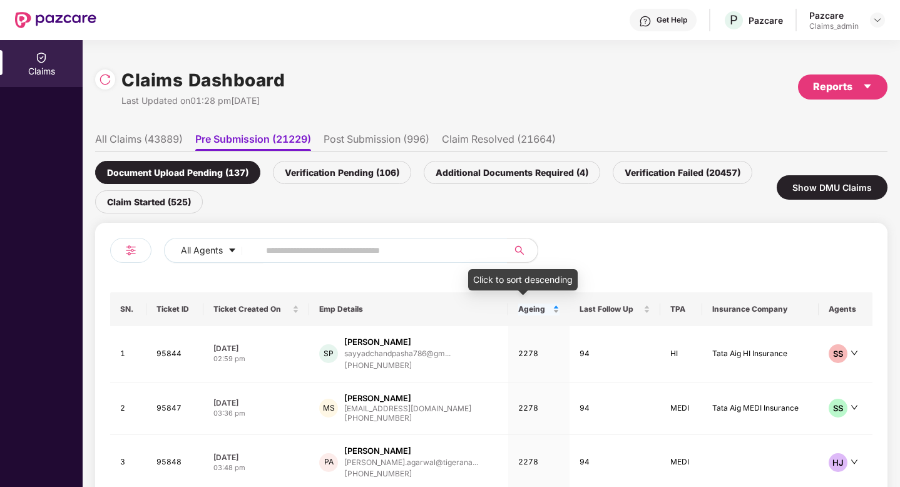
click at [518, 312] on span "Ageing" at bounding box center [534, 309] width 32 height 10
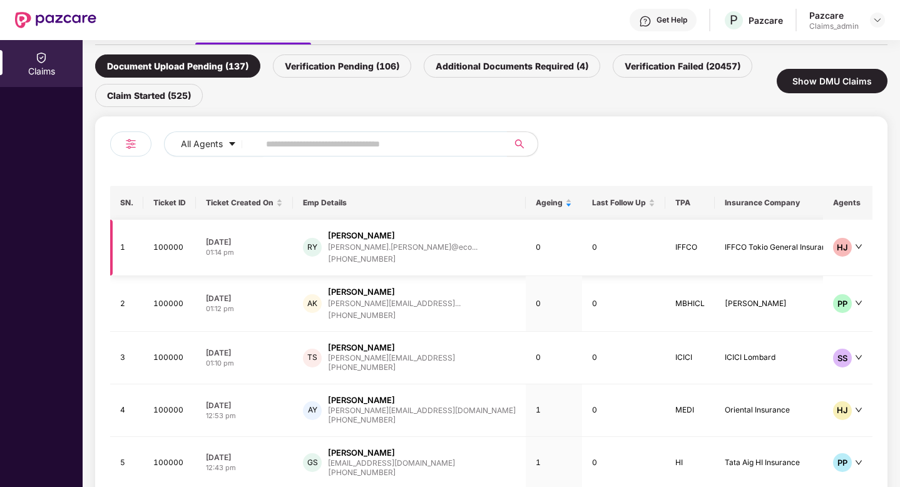
scroll to position [178, 0]
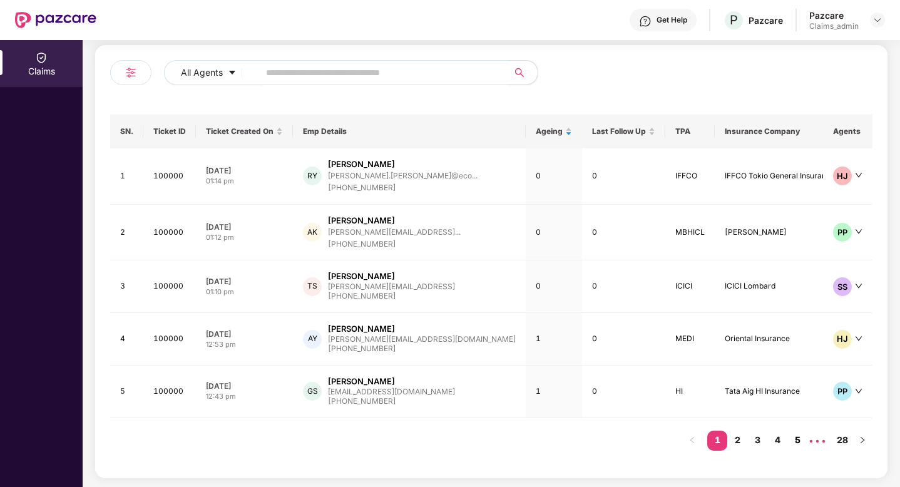
click at [801, 438] on link "5" at bounding box center [798, 440] width 20 height 19
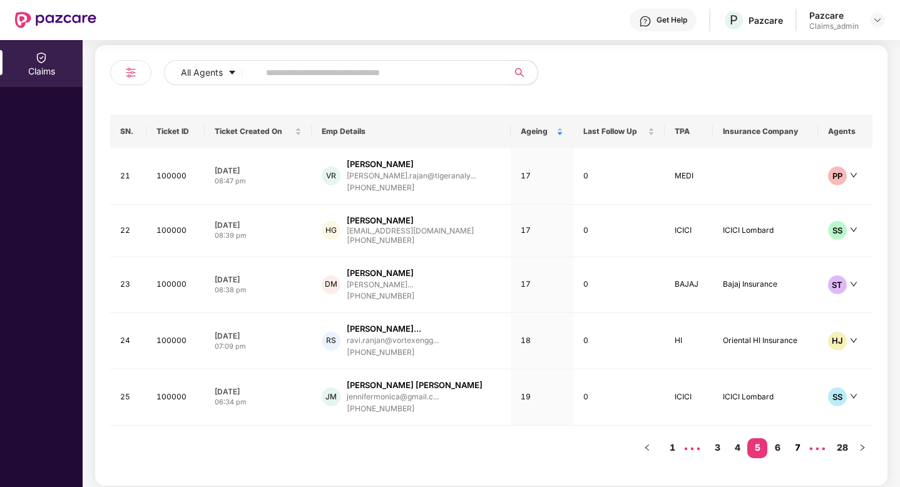
click at [799, 448] on link "7" at bounding box center [798, 447] width 20 height 19
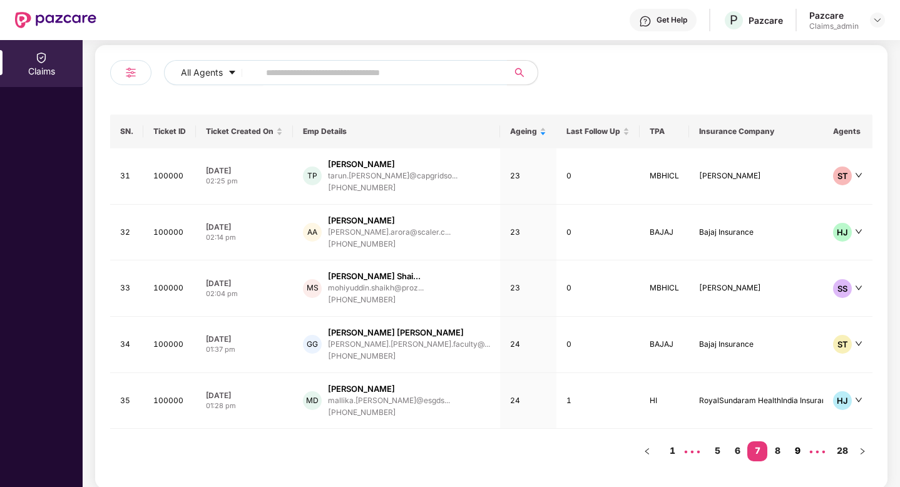
click at [798, 450] on link "9" at bounding box center [798, 450] width 20 height 19
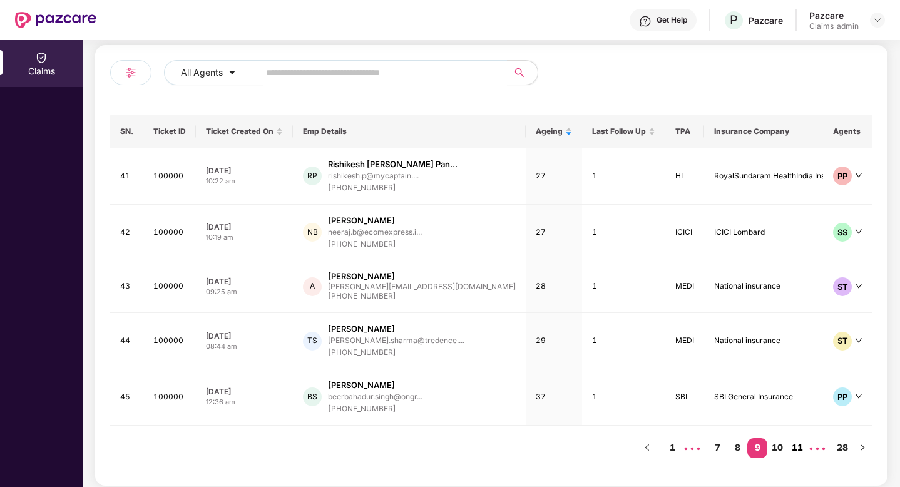
click at [799, 450] on link "11" at bounding box center [798, 447] width 20 height 19
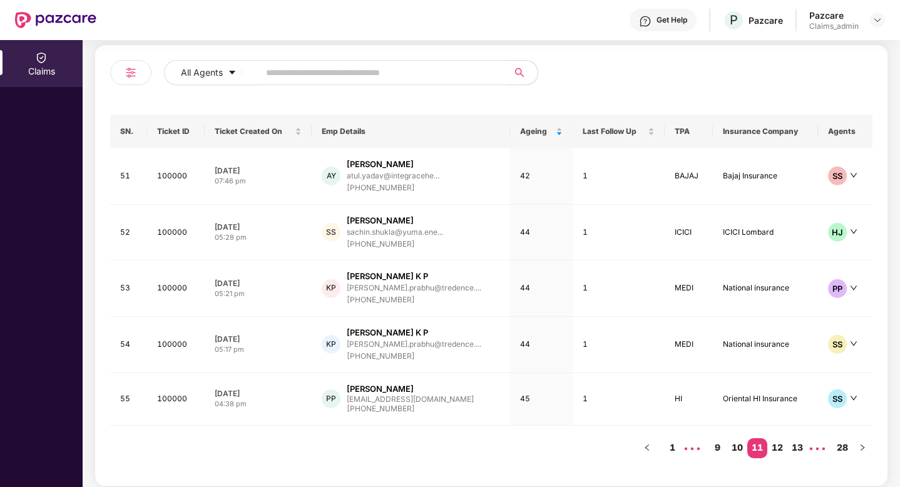
click at [799, 450] on link "13" at bounding box center [798, 447] width 20 height 19
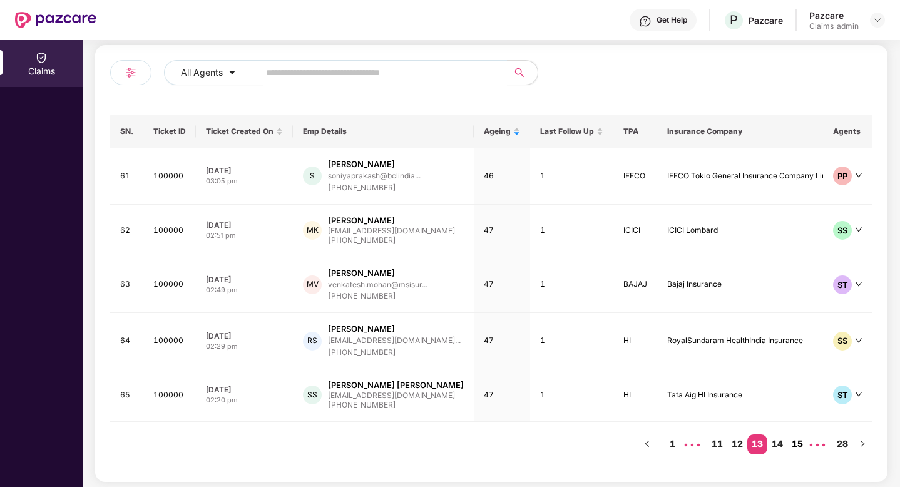
click at [801, 448] on link "15" at bounding box center [798, 444] width 20 height 19
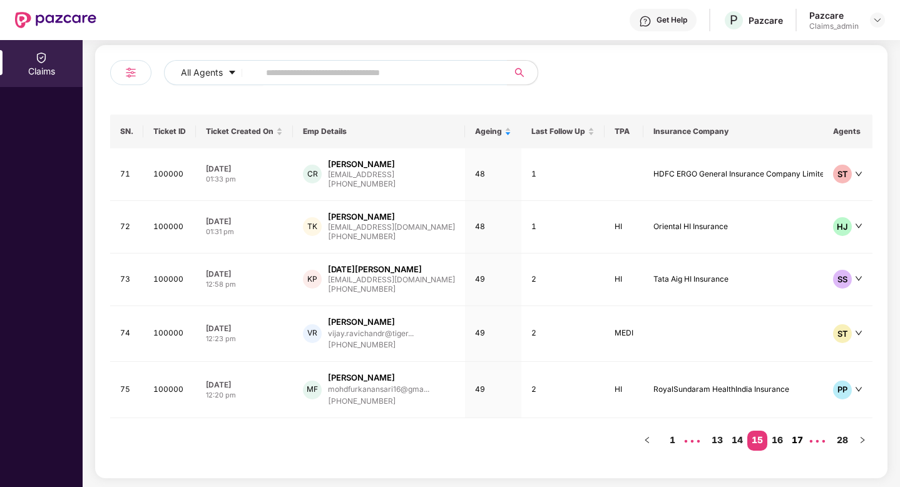
click at [798, 441] on link "17" at bounding box center [798, 440] width 20 height 19
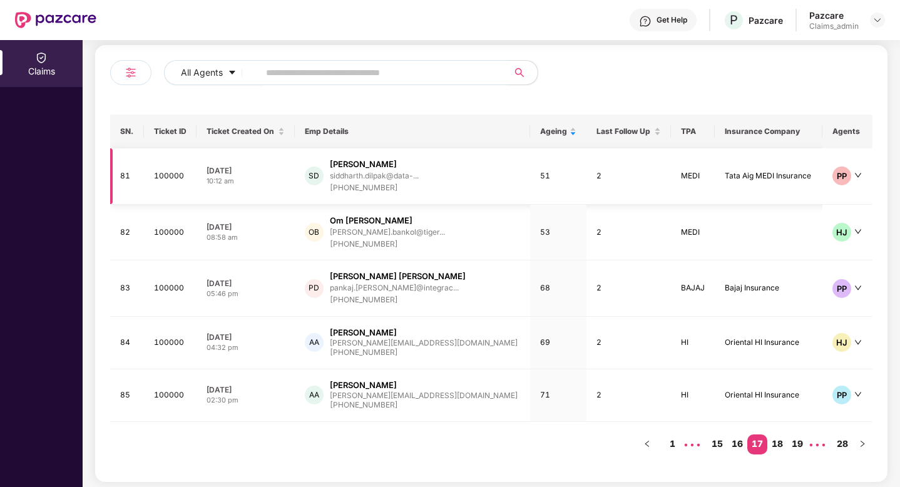
click at [401, 170] on div "siddharth.dilpak@data-..." at bounding box center [374, 176] width 89 height 12
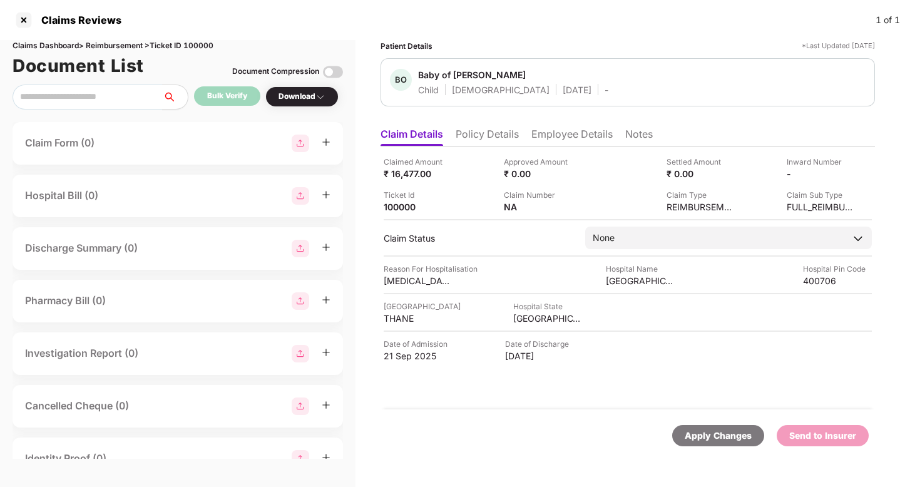
click at [570, 121] on ul "Claim Details Policy Details Employee Details Notes" at bounding box center [628, 133] width 495 height 25
click at [570, 143] on li "Employee Details" at bounding box center [572, 137] width 81 height 18
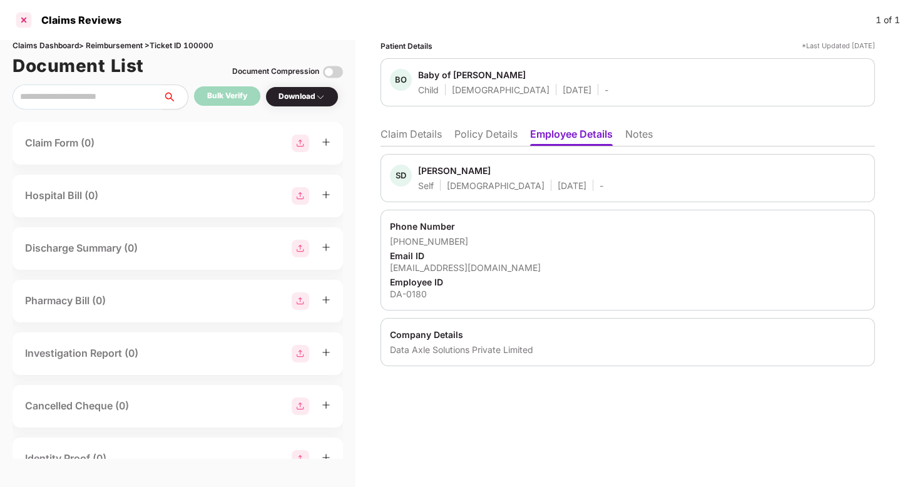
click at [21, 22] on div at bounding box center [24, 20] width 20 height 20
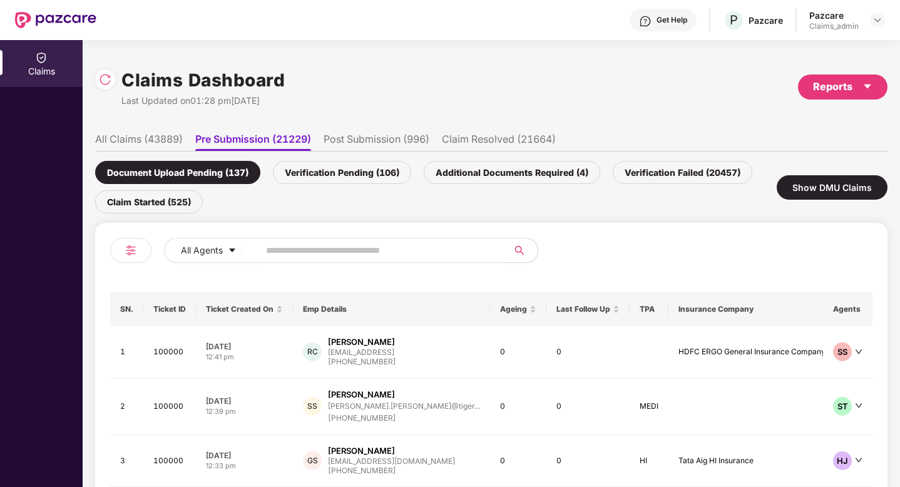
click at [137, 140] on li "All Claims (43889)" at bounding box center [139, 142] width 88 height 18
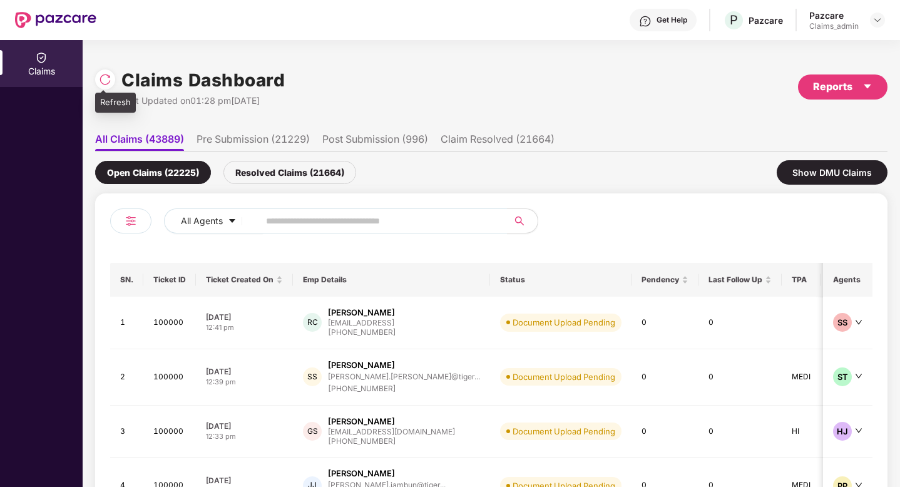
click at [97, 78] on div at bounding box center [105, 79] width 20 height 20
